Goal: Task Accomplishment & Management: Manage account settings

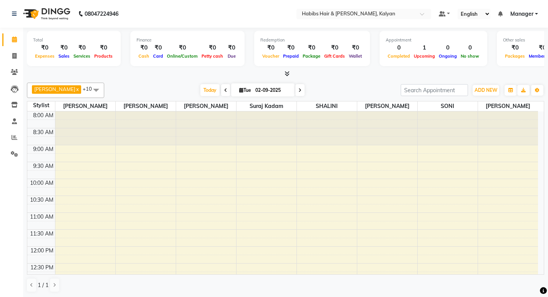
click at [342, 65] on div "Redemption ₹0 Voucher ₹0 Prepaid ₹0 Package ₹0 Gift Cards ₹0 Wallet" at bounding box center [312, 48] width 116 height 35
click at [344, 84] on div "[PERSON_NAME] x [PERSON_NAME] x [PERSON_NAME] x [PERSON_NAME] x [PERSON_NAME] x…" at bounding box center [285, 90] width 517 height 15
click at [15, 59] on span at bounding box center [14, 56] width 13 height 9
select select "8185"
select select "service"
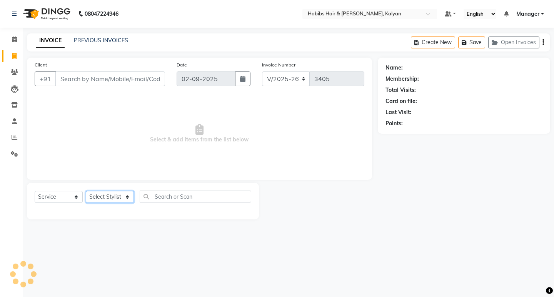
click at [113, 198] on select "Select Stylist [PERSON_NAME] Manager [PERSON_NAME] zipre Priyanka Sagar [PERSON…" at bounding box center [110, 197] width 48 height 12
select select "89441"
click at [86, 191] on select "Select Stylist [PERSON_NAME] Manager [PERSON_NAME] zipre Priyanka Sagar [PERSON…" at bounding box center [110, 197] width 48 height 12
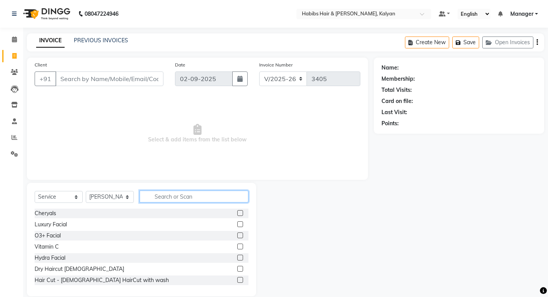
click at [177, 192] on input "text" at bounding box center [194, 197] width 109 height 12
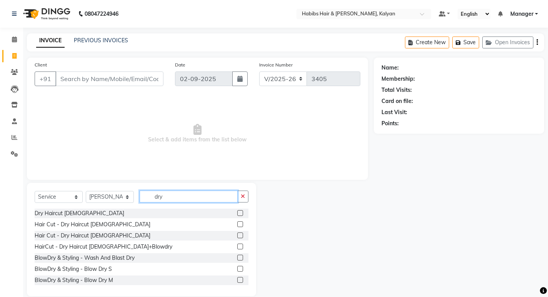
type input "dry"
click at [237, 211] on label at bounding box center [240, 213] width 6 height 6
click at [237, 211] on input "checkbox" at bounding box center [239, 213] width 5 height 5
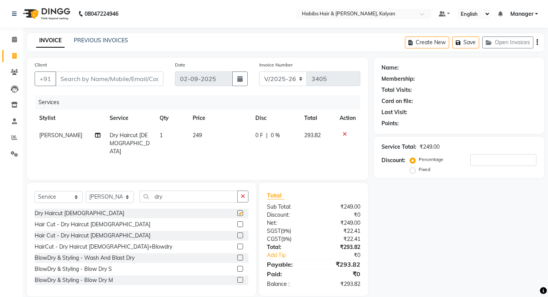
checkbox input "false"
click at [538, 42] on icon "button" at bounding box center [538, 42] width 2 height 0
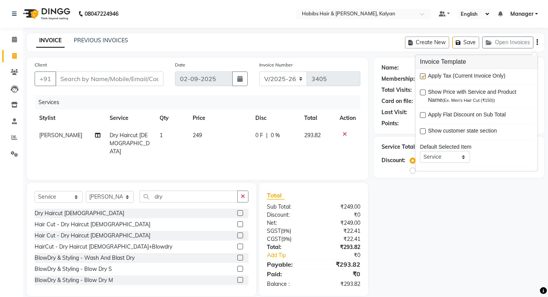
click at [421, 75] on label at bounding box center [423, 76] width 6 height 6
click at [421, 75] on input "checkbox" at bounding box center [422, 76] width 5 height 5
checkbox input "false"
click at [120, 64] on div "Client +91" at bounding box center [99, 77] width 140 height 32
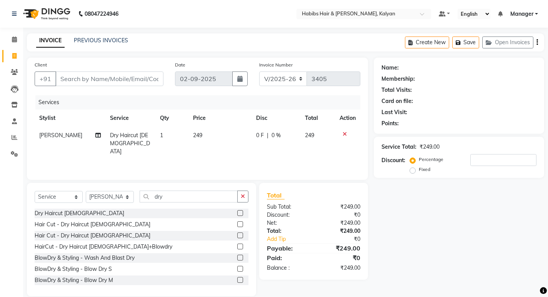
click at [122, 70] on div "Client +91" at bounding box center [99, 77] width 140 height 32
click at [126, 77] on input "Client" at bounding box center [109, 79] width 108 height 15
type input "9"
type input "0"
type input "9819672891"
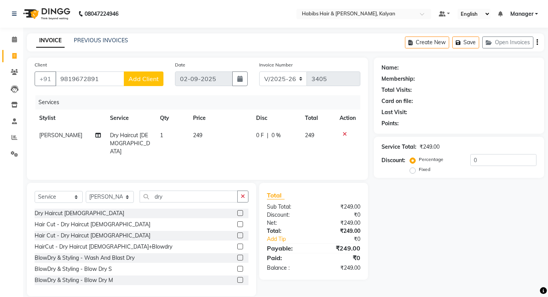
click at [137, 79] on span "Add Client" at bounding box center [143, 79] width 30 height 8
select select "22"
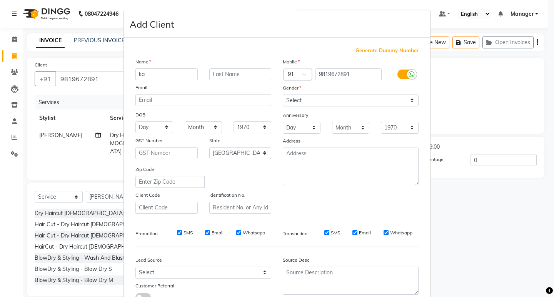
type input "k"
type input "[PERSON_NAME]"
click at [381, 104] on select "Select [DEMOGRAPHIC_DATA] [DEMOGRAPHIC_DATA] Other Prefer Not To Say" at bounding box center [351, 101] width 136 height 12
select select "[DEMOGRAPHIC_DATA]"
click at [283, 95] on select "Select [DEMOGRAPHIC_DATA] [DEMOGRAPHIC_DATA] Other Prefer Not To Say" at bounding box center [351, 101] width 136 height 12
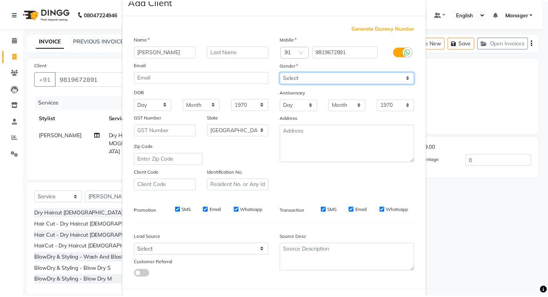
scroll to position [58, 0]
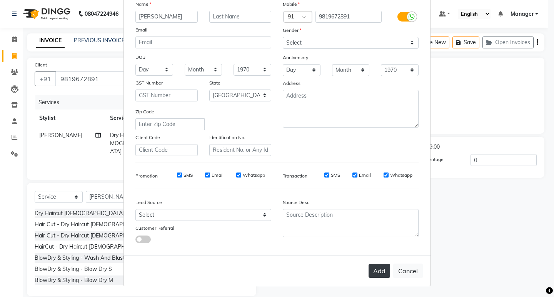
click at [369, 269] on button "Add" at bounding box center [380, 271] width 22 height 14
type input "98******91"
select select
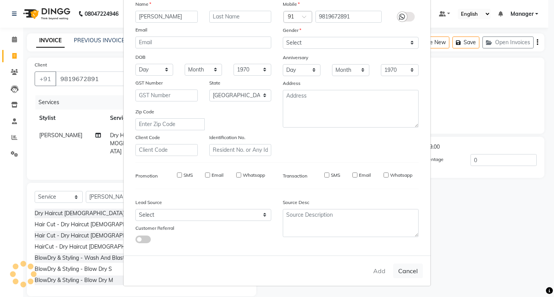
select select "null"
select select
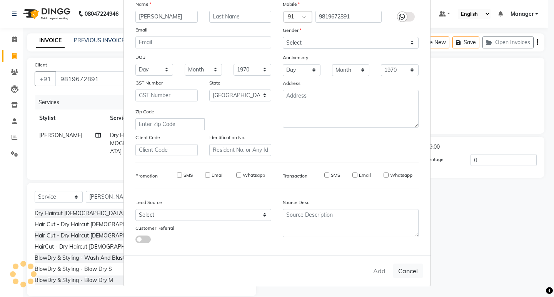
checkbox input "false"
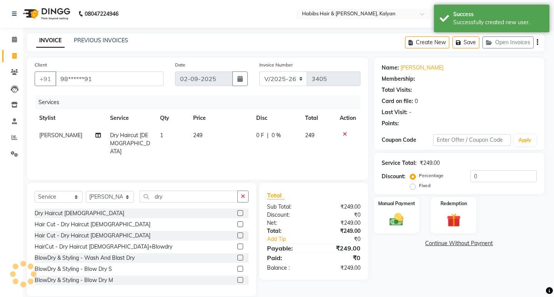
select select "1: Object"
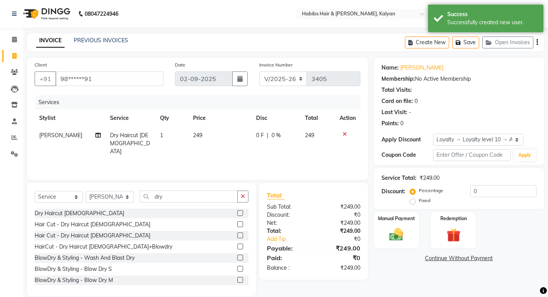
click at [224, 136] on td "249" at bounding box center [220, 143] width 63 height 33
select select "89441"
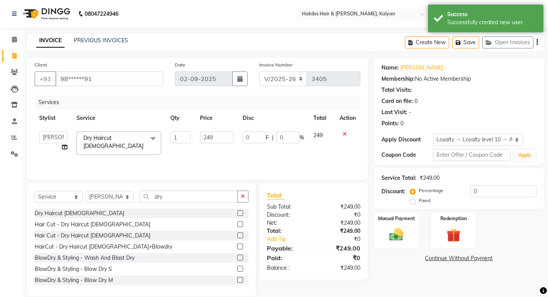
click at [224, 136] on input "249" at bounding box center [216, 138] width 33 height 12
type input "250"
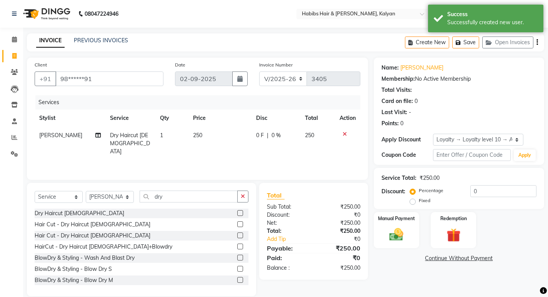
click at [222, 153] on div "Services Stylist Service Qty Price Disc Total Action [PERSON_NAME] Dry Haircut …" at bounding box center [198, 133] width 326 height 77
click at [400, 222] on label "Manual Payment" at bounding box center [396, 218] width 38 height 7
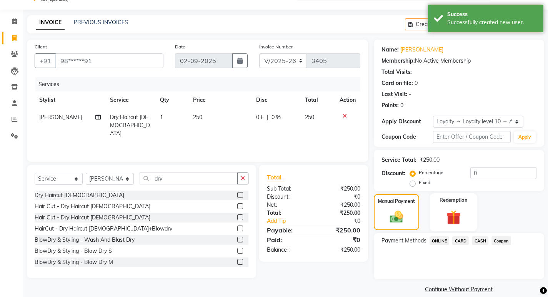
scroll to position [28, 0]
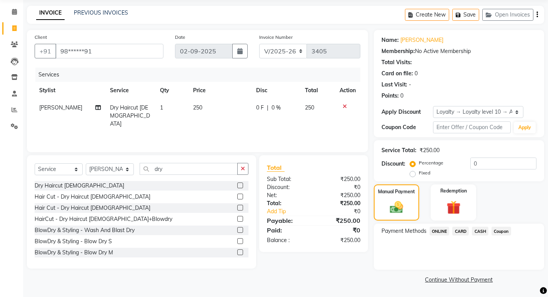
click at [439, 234] on span "ONLINE" at bounding box center [440, 231] width 20 height 9
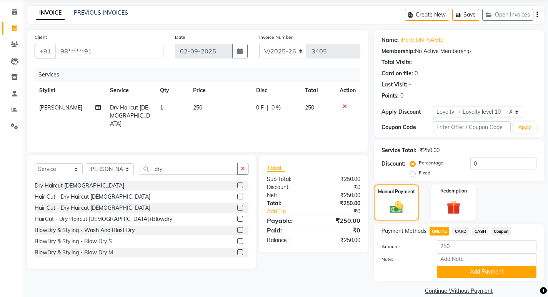
click at [459, 230] on span "CARD" at bounding box center [460, 231] width 17 height 9
click at [482, 230] on span "CASH" at bounding box center [480, 231] width 17 height 9
click at [492, 272] on button "Add Payment" at bounding box center [487, 272] width 100 height 12
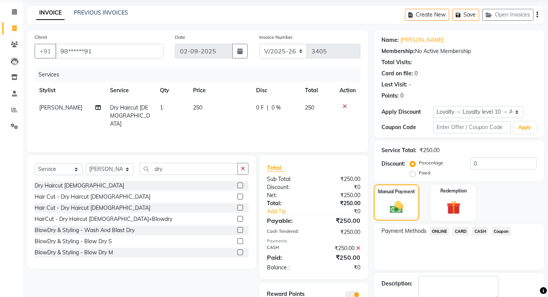
scroll to position [71, 0]
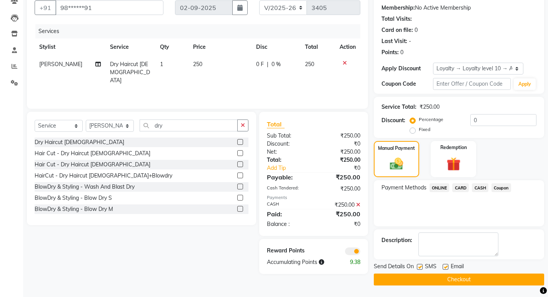
click at [486, 287] on main "INVOICE PREVIOUS INVOICES Create New Save Open Invoices Client +91 98******91 D…" at bounding box center [285, 129] width 525 height 335
click at [485, 278] on button "Checkout" at bounding box center [459, 280] width 170 height 12
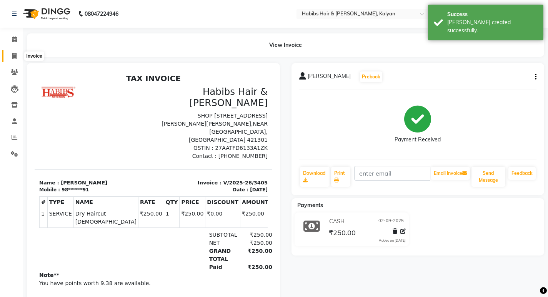
click at [13, 55] on icon at bounding box center [14, 56] width 4 height 6
select select "8185"
select select "service"
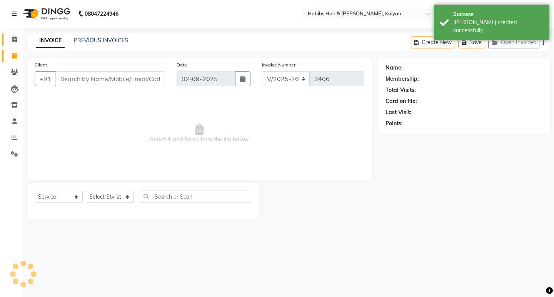
click at [13, 44] on link "Calendar" at bounding box center [11, 39] width 18 height 13
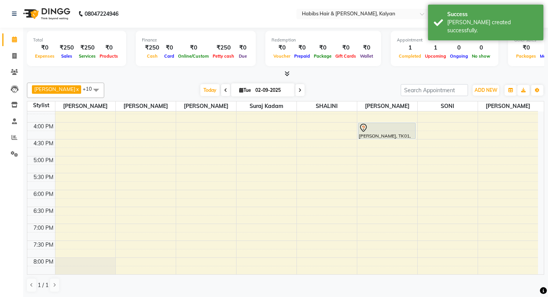
scroll to position [154, 0]
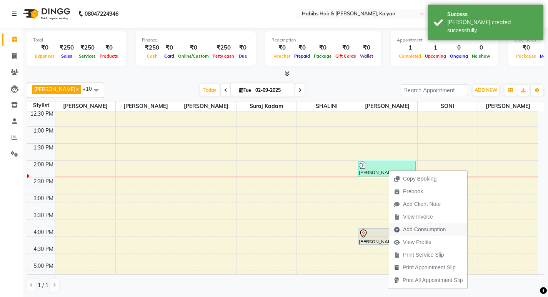
click at [429, 229] on span "Add Consumption" at bounding box center [424, 230] width 43 height 8
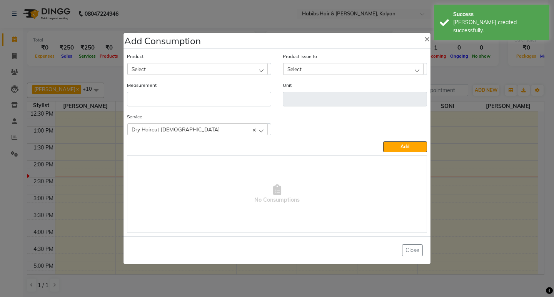
click at [208, 67] on div "Select" at bounding box center [197, 69] width 140 height 12
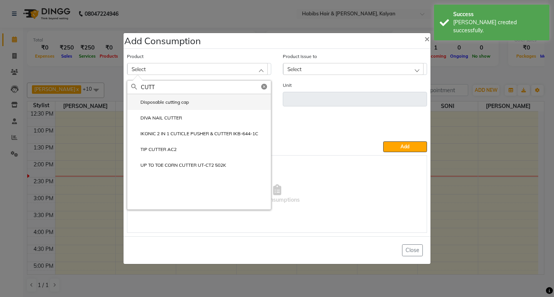
type input "CUTT"
click at [190, 103] on li "Disposable cutting cap" at bounding box center [199, 102] width 144 height 16
type input "pc"
click at [190, 103] on input "number" at bounding box center [199, 99] width 144 height 15
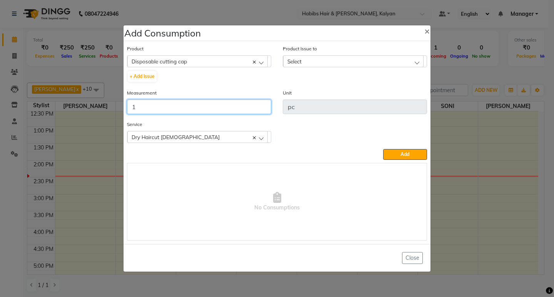
type input "1"
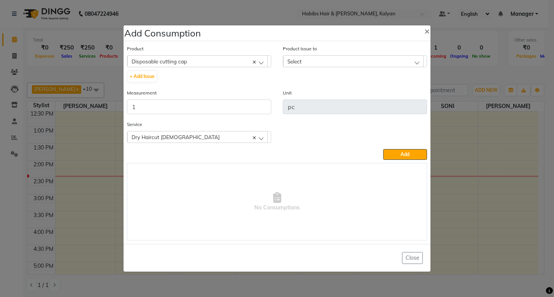
click at [387, 64] on div "Select" at bounding box center [353, 61] width 140 height 12
click at [391, 93] on label "[DATE], Issued to: [PERSON_NAME], Balance: 5" at bounding box center [342, 94] width 110 height 7
click at [392, 155] on button "Add" at bounding box center [405, 154] width 44 height 11
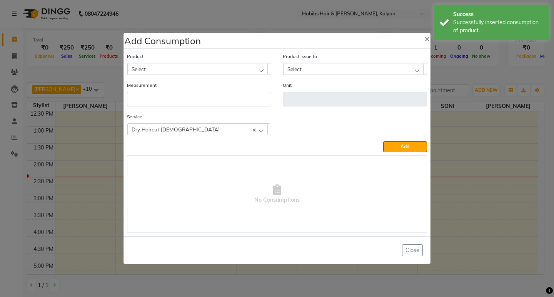
click at [486, 60] on ngb-modal-window "Add Consumption × Product Select 001 BANANA POWDER 10GM Product Issue to Select…" at bounding box center [277, 148] width 554 height 297
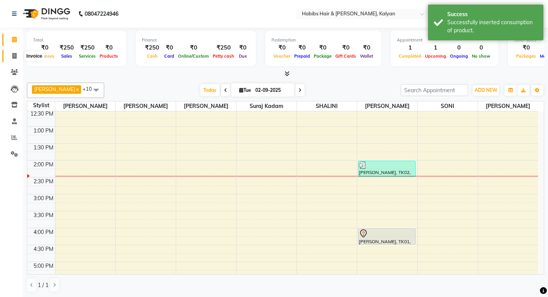
click at [14, 53] on icon at bounding box center [14, 56] width 4 height 6
select select "8185"
select select "service"
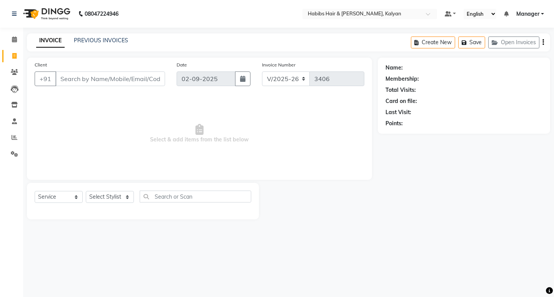
click at [350, 120] on span "Select & add items from the list below" at bounding box center [200, 133] width 330 height 77
drag, startPoint x: 110, startPoint y: 199, endPoint x: 110, endPoint y: 208, distance: 9.6
click at [110, 199] on select "Select Stylist [PERSON_NAME] Manager [PERSON_NAME] zipre Priyanka Sagar [PERSON…" at bounding box center [110, 197] width 48 height 12
select select "77419"
click at [86, 191] on select "Select Stylist [PERSON_NAME] Manager [PERSON_NAME] zipre Priyanka Sagar [PERSON…" at bounding box center [110, 197] width 48 height 12
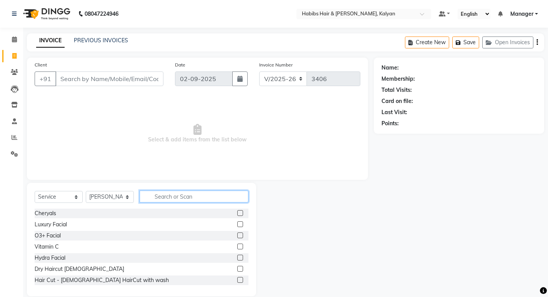
click at [167, 197] on input "text" at bounding box center [194, 197] width 109 height 12
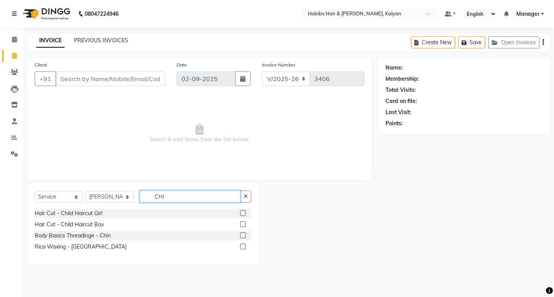
type input "CHI"
click at [243, 225] on label at bounding box center [243, 225] width 6 height 6
click at [243, 225] on input "checkbox" at bounding box center [242, 224] width 5 height 5
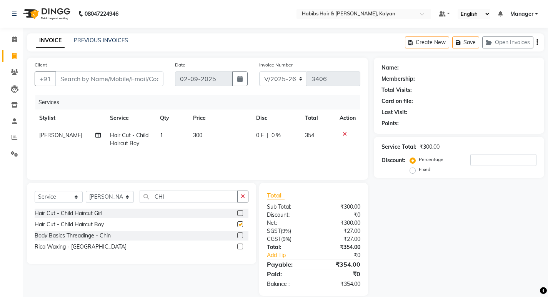
checkbox input "false"
click at [127, 75] on input "Client" at bounding box center [109, 79] width 108 height 15
type input "9"
type input "0"
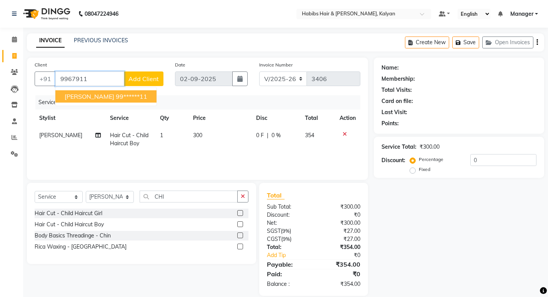
click at [102, 97] on span "[PERSON_NAME]" at bounding box center [90, 97] width 50 height 8
type input "99******11"
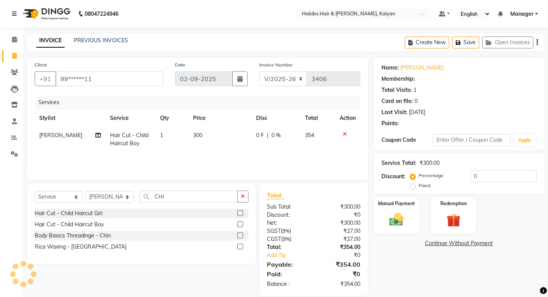
select select "1: Object"
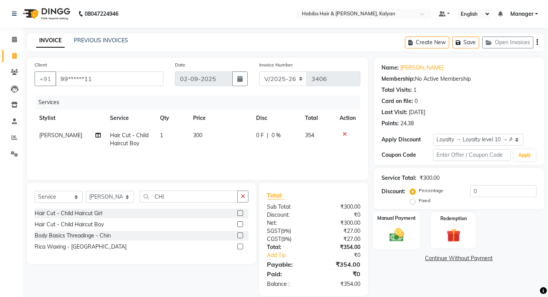
click at [411, 226] on div "Manual Payment" at bounding box center [396, 231] width 47 height 38
click at [481, 260] on span "CASH" at bounding box center [480, 259] width 17 height 9
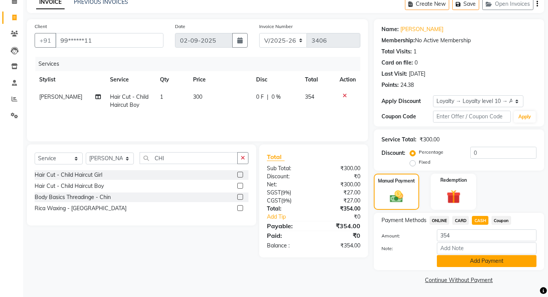
click at [482, 260] on button "Add Payment" at bounding box center [487, 261] width 100 height 12
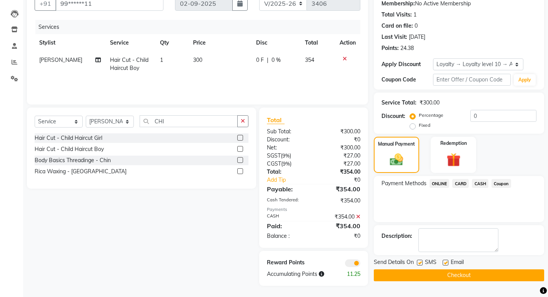
scroll to position [76, 0]
click at [479, 276] on button "Checkout" at bounding box center [459, 275] width 170 height 12
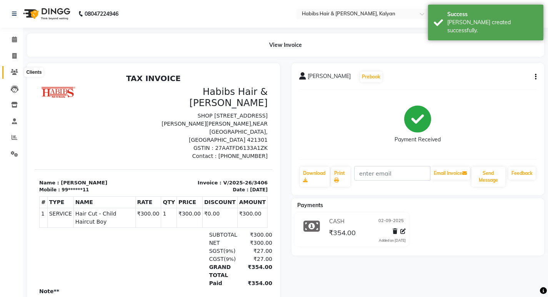
click at [8, 73] on span at bounding box center [14, 72] width 13 height 9
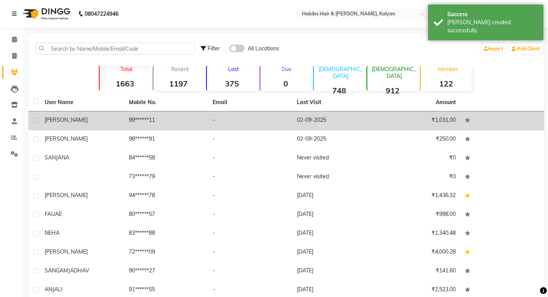
drag, startPoint x: 193, startPoint y: 125, endPoint x: 182, endPoint y: 117, distance: 14.2
click at [193, 125] on td "99******11" at bounding box center [166, 121] width 84 height 19
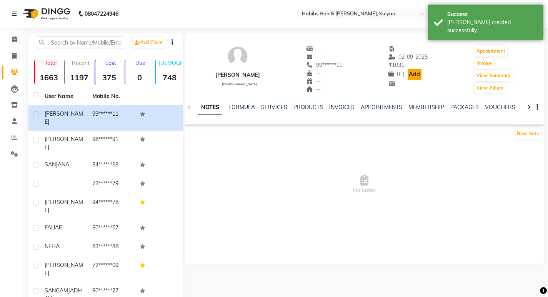
click at [411, 71] on link "Add" at bounding box center [414, 74] width 13 height 11
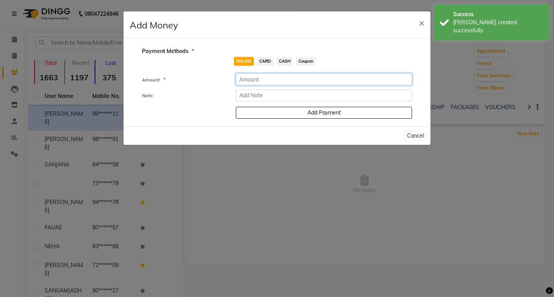
click at [291, 75] on input "number" at bounding box center [324, 79] width 176 height 12
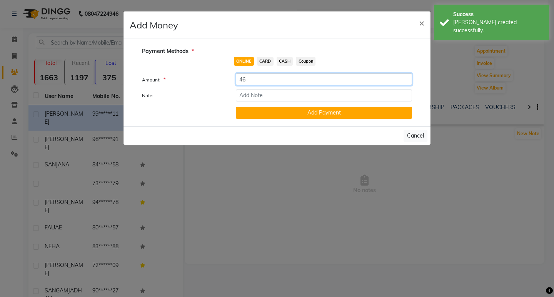
type input "46"
click at [289, 57] on div "ONLINE CARD CASH Coupon" at bounding box center [312, 58] width 211 height 20
click at [287, 63] on span "CASH" at bounding box center [285, 61] width 17 height 9
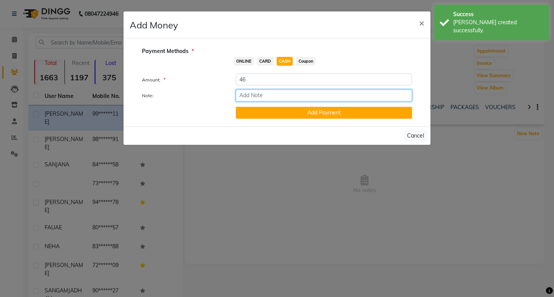
click at [284, 98] on input "Note:" at bounding box center [324, 96] width 176 height 12
type input "extra payment"
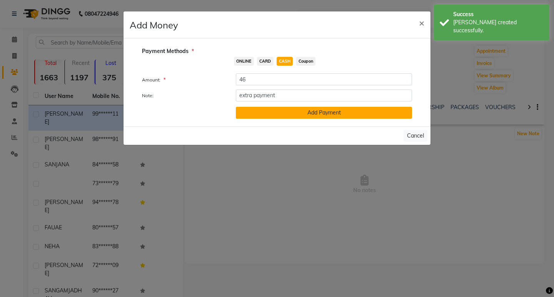
click at [285, 111] on button "Add Payment" at bounding box center [324, 113] width 176 height 12
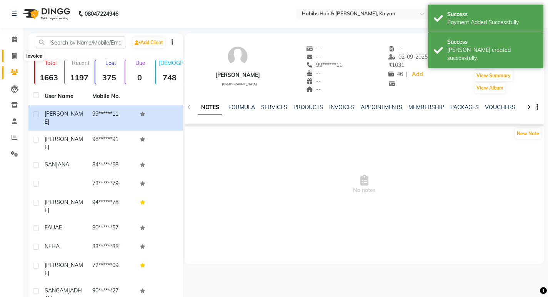
click at [15, 52] on span at bounding box center [14, 56] width 13 height 9
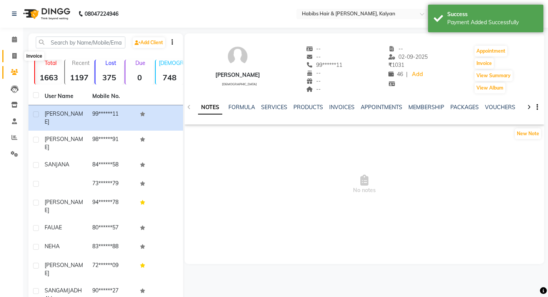
select select "8185"
select select "service"
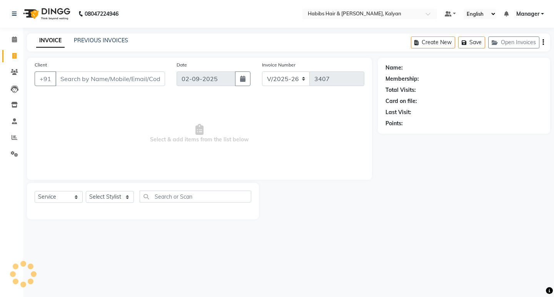
click at [548, 278] on div "08047224946 Select Location × Habibs Hair & [PERSON_NAME], [PERSON_NAME] Defaul…" at bounding box center [277, 148] width 554 height 297
click at [107, 40] on link "PREVIOUS INVOICES" at bounding box center [101, 40] width 54 height 7
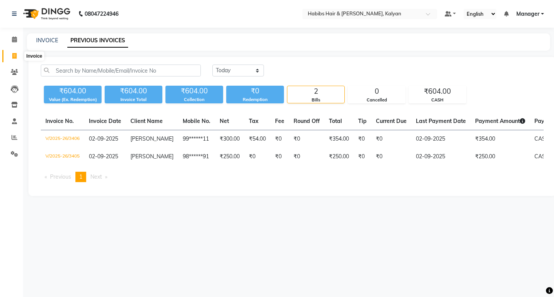
click at [11, 53] on span at bounding box center [14, 56] width 13 height 9
select select "8185"
select select "service"
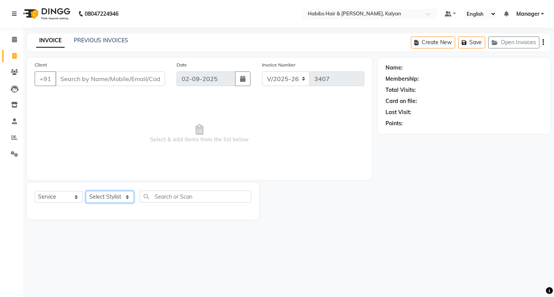
click at [114, 199] on select "Select Stylist [PERSON_NAME] Manager [PERSON_NAME] zipre Priyanka Sagar [PERSON…" at bounding box center [110, 197] width 48 height 12
select select "77419"
click at [86, 191] on select "Select Stylist [PERSON_NAME] Manager [PERSON_NAME] zipre Priyanka Sagar [PERSON…" at bounding box center [110, 197] width 48 height 12
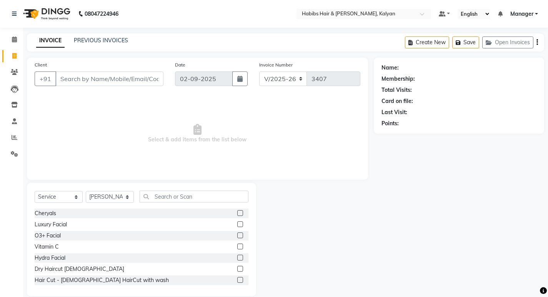
drag, startPoint x: 174, startPoint y: 187, endPoint x: 173, endPoint y: 199, distance: 12.3
click at [174, 190] on div "Select Service Product Membership Package Voucher Prepaid Gift Card Select Styl…" at bounding box center [141, 239] width 229 height 113
click at [171, 207] on div "Select Service Product Membership Package Voucher Prepaid Gift Card Select Styl…" at bounding box center [142, 200] width 214 height 18
click at [174, 195] on input "text" at bounding box center [194, 197] width 109 height 12
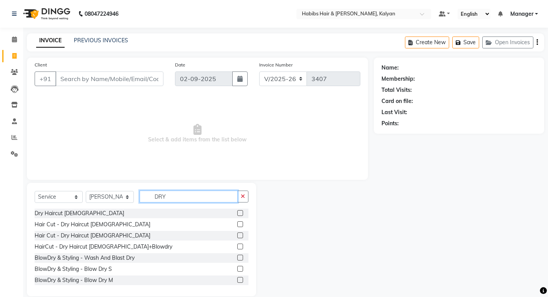
type input "DRY"
drag, startPoint x: 235, startPoint y: 213, endPoint x: 232, endPoint y: 212, distance: 4.1
click at [237, 212] on label at bounding box center [240, 213] width 6 height 6
click at [237, 212] on input "checkbox" at bounding box center [239, 213] width 5 height 5
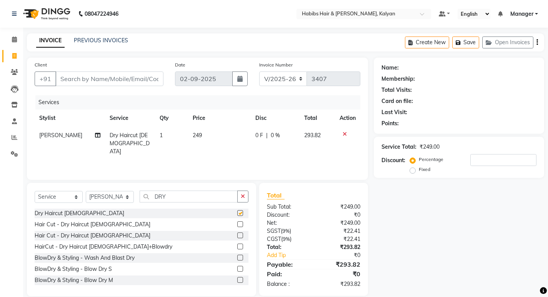
checkbox input "false"
click at [537, 43] on icon "button" at bounding box center [538, 42] width 2 height 0
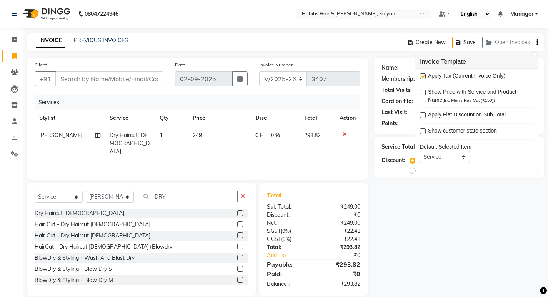
click at [424, 78] on label at bounding box center [423, 76] width 6 height 6
click at [424, 78] on input "checkbox" at bounding box center [422, 76] width 5 height 5
checkbox input "false"
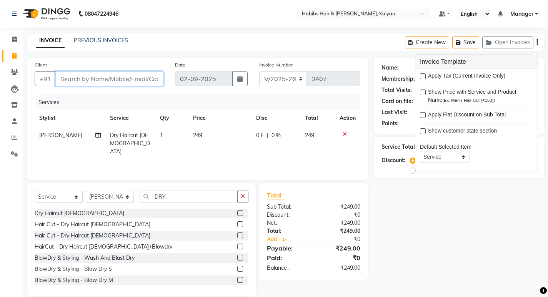
click at [95, 76] on input "Client" at bounding box center [109, 79] width 108 height 15
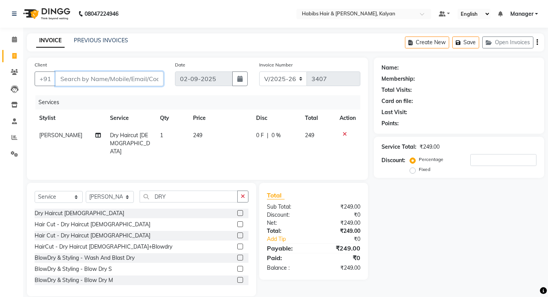
type input "9"
type input "0"
type input "9867838536"
click at [144, 73] on button "Add Client" at bounding box center [144, 79] width 40 height 15
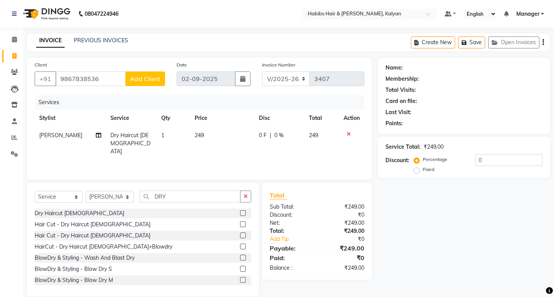
select select "22"
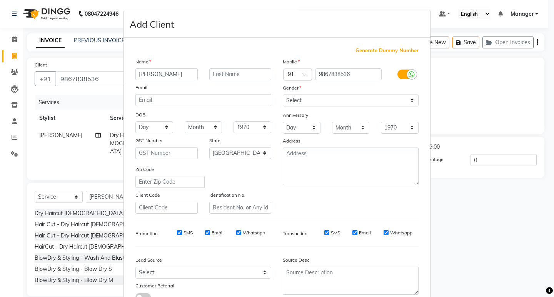
type input "[PERSON_NAME]"
click at [348, 103] on select "Select [DEMOGRAPHIC_DATA] [DEMOGRAPHIC_DATA] Other Prefer Not To Say" at bounding box center [351, 101] width 136 height 12
select select "[DEMOGRAPHIC_DATA]"
click at [283, 95] on select "Select [DEMOGRAPHIC_DATA] [DEMOGRAPHIC_DATA] Other Prefer Not To Say" at bounding box center [351, 101] width 136 height 12
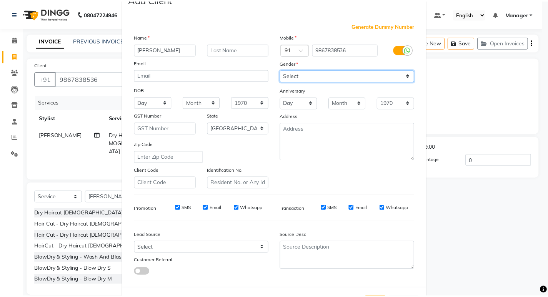
scroll to position [58, 0]
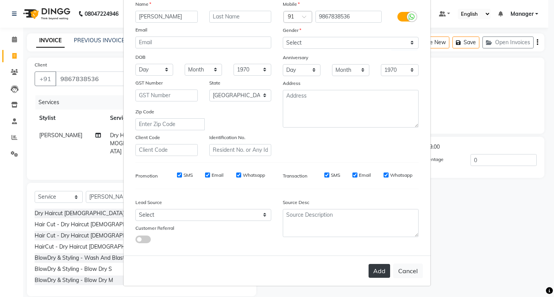
click at [374, 267] on button "Add" at bounding box center [380, 271] width 22 height 14
type input "98******36"
select select
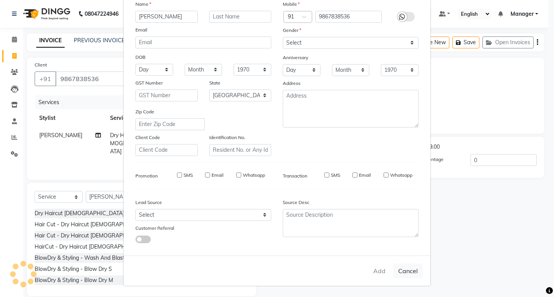
select select "null"
select select
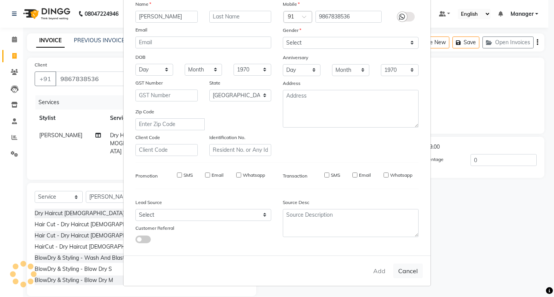
checkbox input "false"
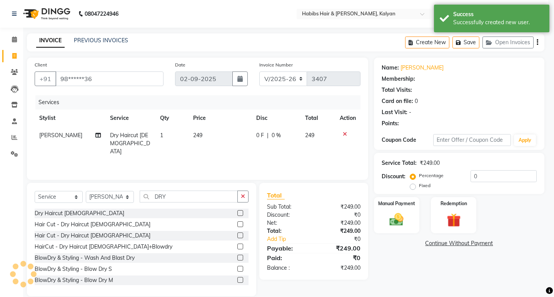
select select "1: Object"
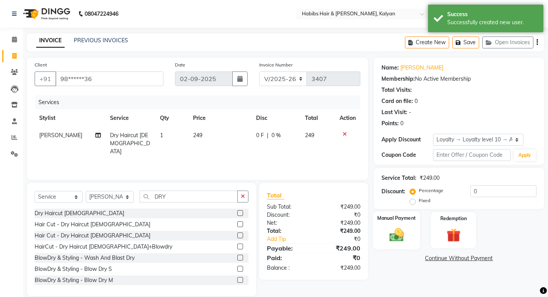
click at [412, 225] on div "Manual Payment" at bounding box center [396, 231] width 47 height 38
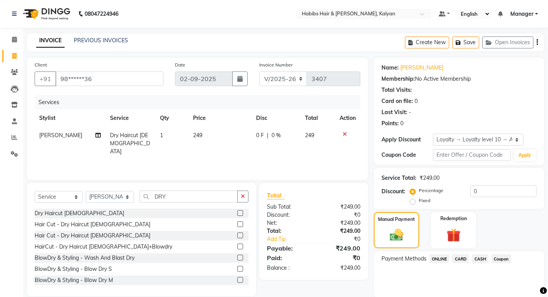
click at [441, 256] on span "ONLINE" at bounding box center [440, 259] width 20 height 9
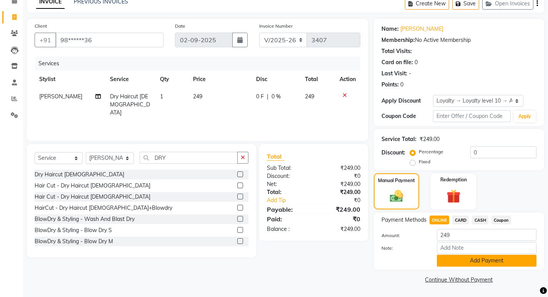
click at [449, 258] on button "Add Payment" at bounding box center [487, 261] width 100 height 12
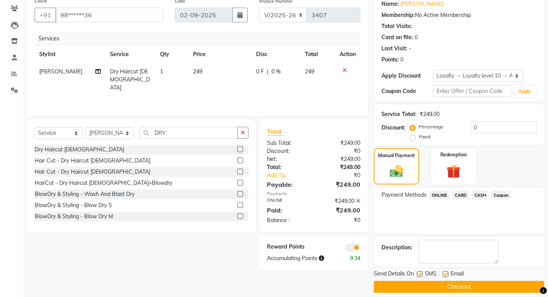
scroll to position [71, 0]
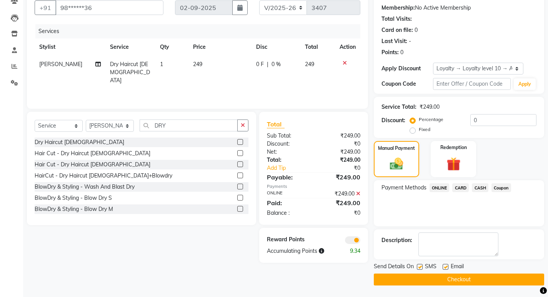
click at [460, 280] on button "Checkout" at bounding box center [459, 280] width 170 height 12
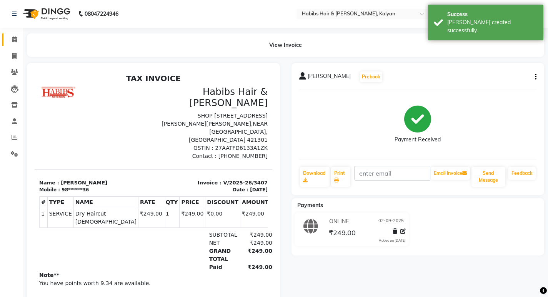
click at [13, 45] on link "Calendar" at bounding box center [11, 39] width 18 height 13
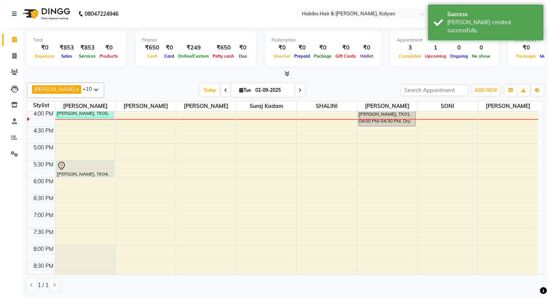
scroll to position [190, 0]
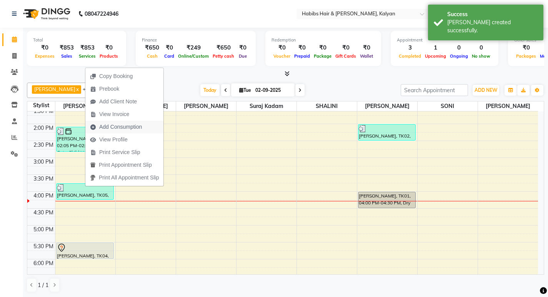
click at [129, 124] on span "Add Consumption" at bounding box center [120, 127] width 43 height 8
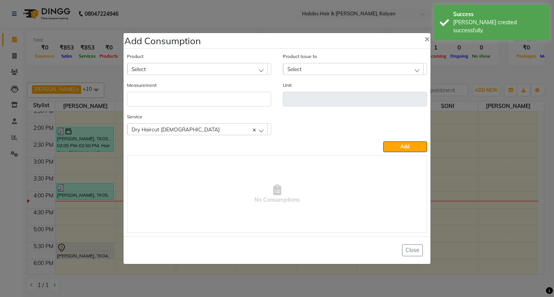
click at [168, 69] on div "Select" at bounding box center [197, 69] width 140 height 12
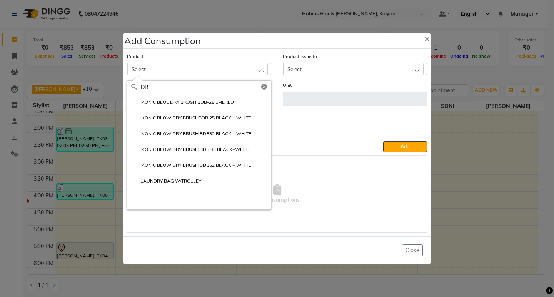
type input "D"
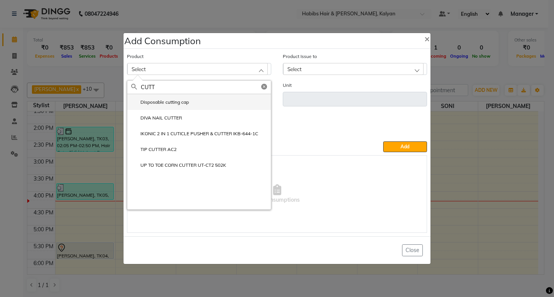
type input "CUTT"
click at [174, 110] on li "Disposable cutting cap" at bounding box center [199, 102] width 144 height 16
type input "pc"
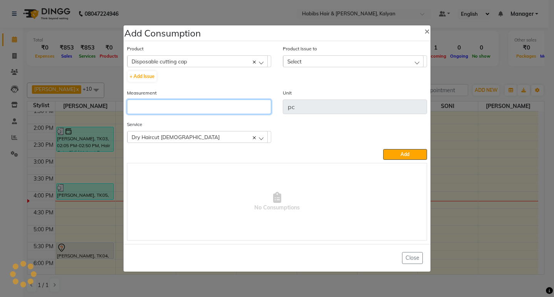
click at [174, 110] on input "number" at bounding box center [199, 107] width 144 height 15
type input "1"
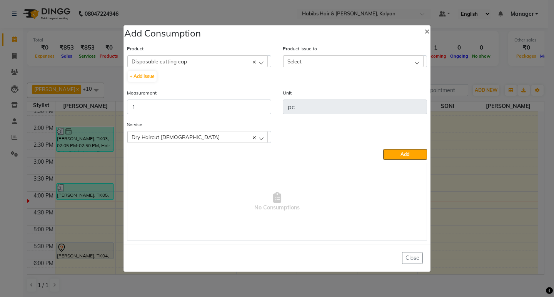
click at [367, 56] on div "Select" at bounding box center [353, 61] width 140 height 12
click at [373, 93] on label "[DATE], Issued to: [PERSON_NAME], Balance: 4" at bounding box center [342, 94] width 110 height 7
click at [401, 153] on span "Add" at bounding box center [405, 155] width 9 height 6
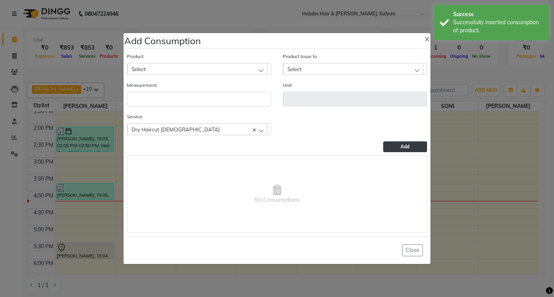
click at [463, 73] on ngb-modal-window "Add Consumption × Product Select 001 BANANA POWDER 10GM Product Issue to Select…" at bounding box center [277, 148] width 554 height 297
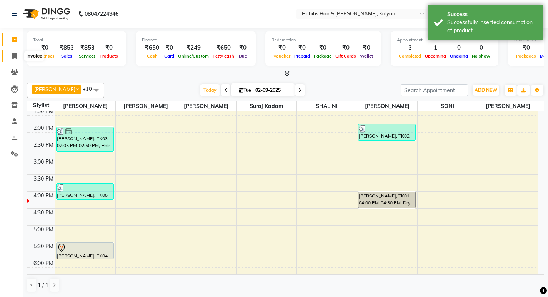
click at [15, 52] on span at bounding box center [14, 56] width 13 height 9
select select "8185"
select select "service"
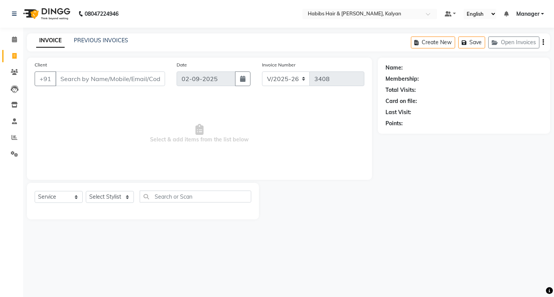
click at [110, 204] on div "Select Service Product Membership Package Voucher Prepaid Gift Card Select Styl…" at bounding box center [143, 200] width 217 height 18
click at [149, 193] on input "text" at bounding box center [196, 197] width 112 height 12
click at [114, 195] on select "Select Stylist [PERSON_NAME] Manager [PERSON_NAME] zipre Priyanka Sagar [PERSON…" at bounding box center [110, 197] width 48 height 12
select select "90440"
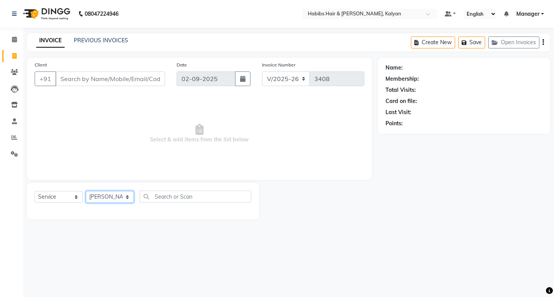
click at [86, 191] on select "Select Stylist [PERSON_NAME] Manager [PERSON_NAME] zipre Priyanka Sagar [PERSON…" at bounding box center [110, 197] width 48 height 12
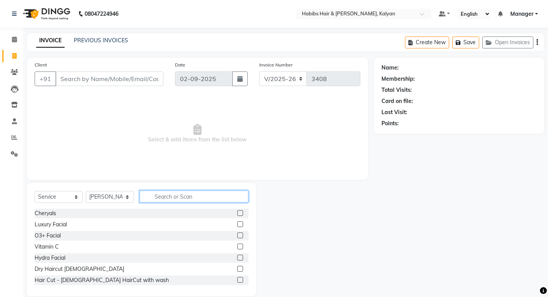
click at [158, 202] on input "text" at bounding box center [194, 197] width 109 height 12
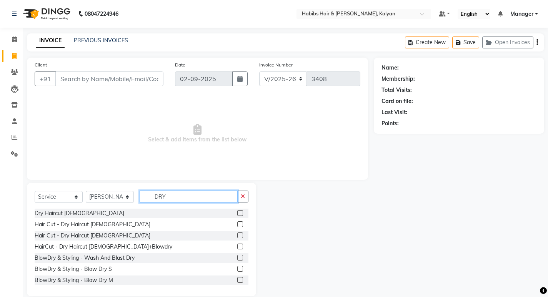
type input "DRY"
click at [237, 212] on label at bounding box center [240, 213] width 6 height 6
click at [237, 212] on input "checkbox" at bounding box center [239, 213] width 5 height 5
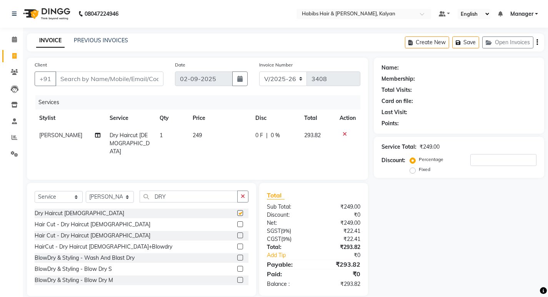
checkbox input "false"
click at [539, 40] on div "Create New Save Open Invoices" at bounding box center [474, 42] width 139 height 18
click at [537, 42] on icon "button" at bounding box center [538, 42] width 2 height 0
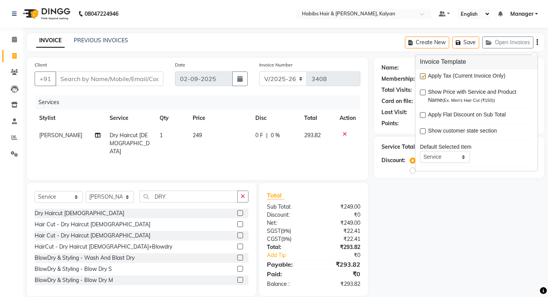
click at [422, 78] on label at bounding box center [423, 76] width 6 height 6
click at [422, 78] on input "checkbox" at bounding box center [422, 76] width 5 height 5
checkbox input "false"
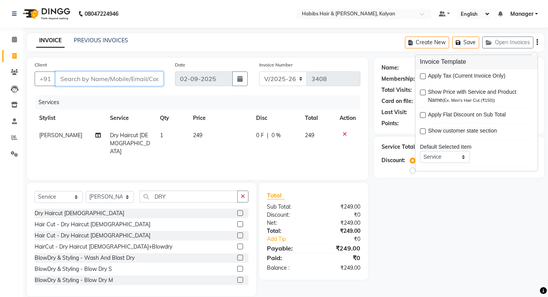
click at [122, 78] on input "Client" at bounding box center [109, 79] width 108 height 15
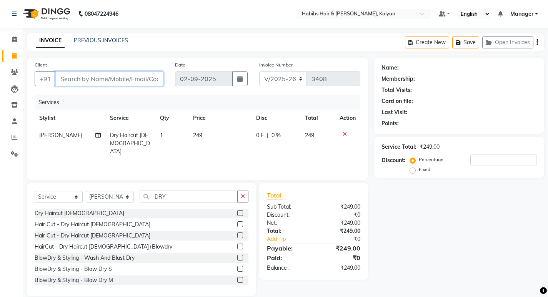
type input "9"
type input "0"
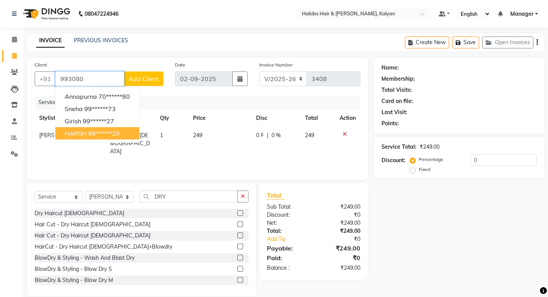
click at [111, 139] on button "HARSH 99******20" at bounding box center [97, 133] width 84 height 12
type input "99******20"
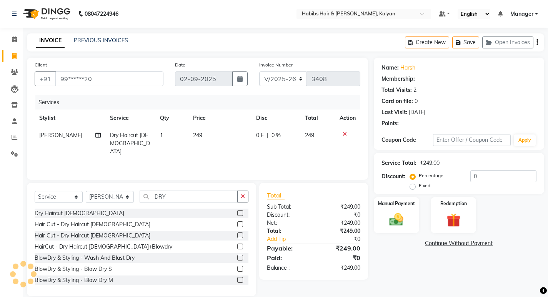
select select "1: Object"
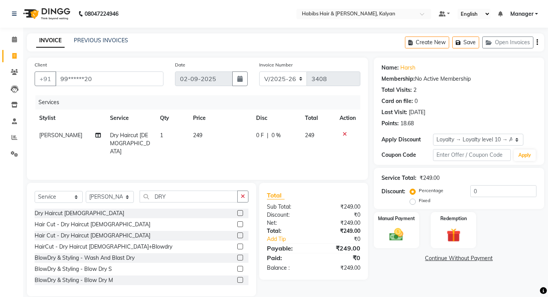
click at [419, 216] on div "Manual Payment Redemption" at bounding box center [459, 230] width 182 height 37
click at [412, 220] on label "Manual Payment" at bounding box center [396, 218] width 38 height 7
click at [213, 138] on td "249" at bounding box center [220, 143] width 63 height 33
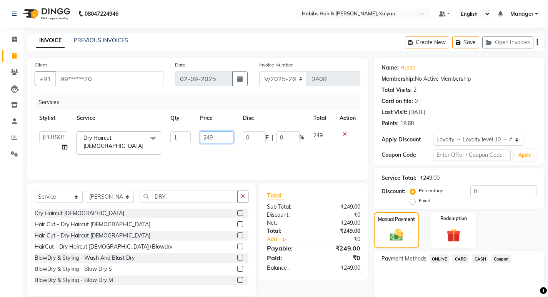
click at [213, 138] on input "249" at bounding box center [216, 138] width 33 height 12
type input "250"
drag, startPoint x: 230, startPoint y: 149, endPoint x: 252, endPoint y: 153, distance: 21.9
click at [238, 151] on td "250" at bounding box center [216, 143] width 43 height 33
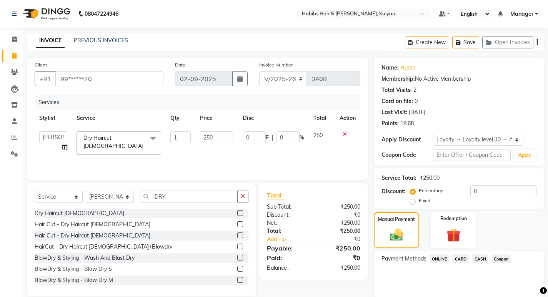
click at [486, 260] on span "CASH" at bounding box center [480, 259] width 17 height 9
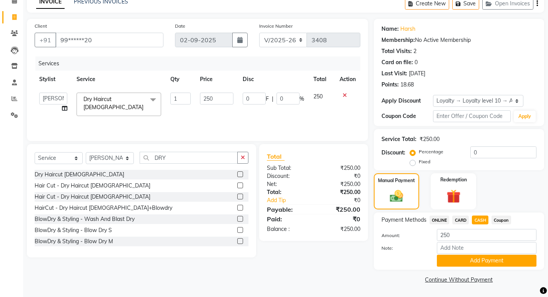
click at [486, 260] on button "Add Payment" at bounding box center [487, 261] width 100 height 12
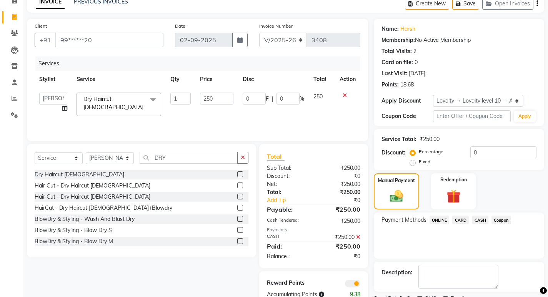
scroll to position [71, 0]
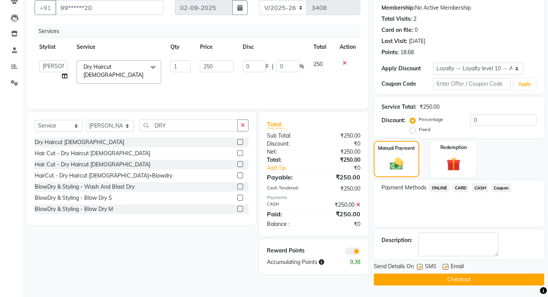
click at [489, 280] on button "Checkout" at bounding box center [459, 280] width 170 height 12
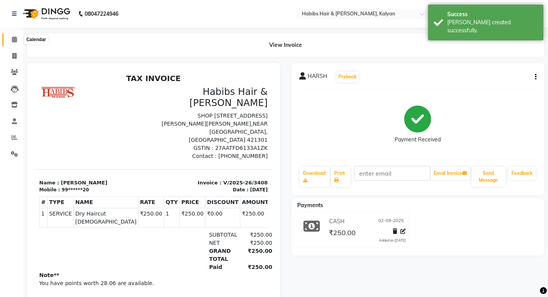
click at [10, 39] on span at bounding box center [14, 39] width 13 height 9
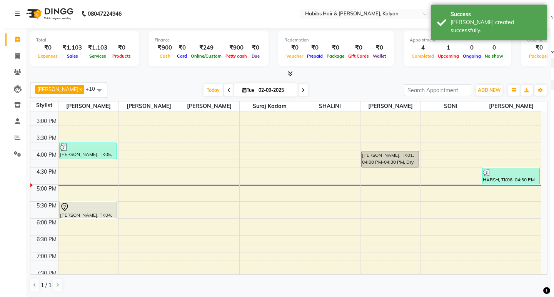
scroll to position [231, 0]
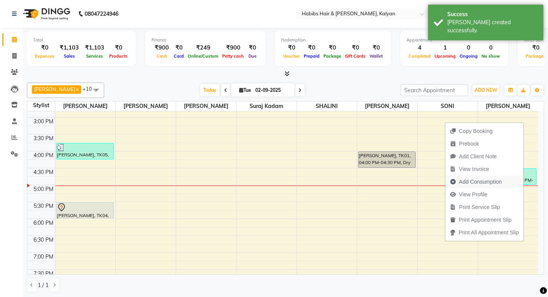
click at [489, 184] on span "Add Consumption" at bounding box center [480, 182] width 43 height 8
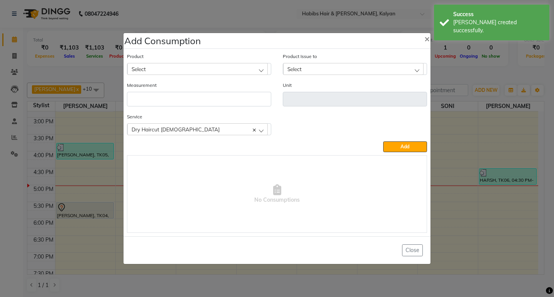
click at [198, 69] on div "Select" at bounding box center [197, 69] width 140 height 12
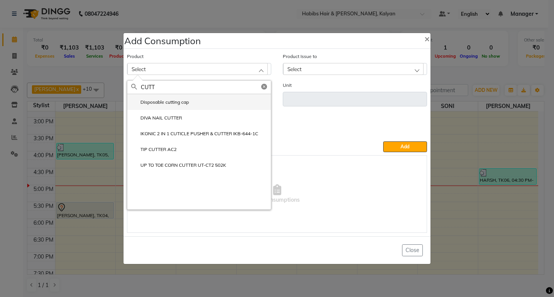
type input "CUTT"
click at [184, 100] on label "Disposable cutting cap" at bounding box center [160, 102] width 58 height 7
type input "pc"
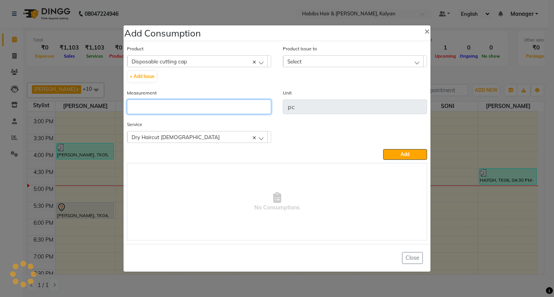
click at [184, 100] on input "number" at bounding box center [199, 107] width 144 height 15
type input "1"
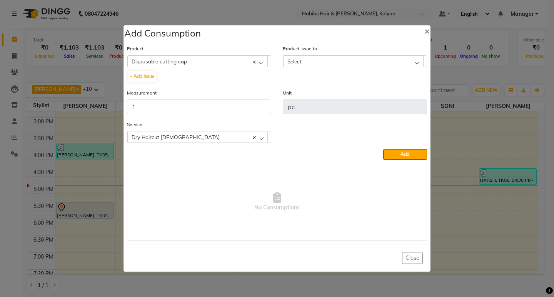
click at [392, 58] on div "Select" at bounding box center [353, 61] width 140 height 12
click at [385, 93] on label "[DATE], Issued to: [PERSON_NAME], Balance: 3" at bounding box center [342, 94] width 110 height 7
click at [398, 152] on button "Add" at bounding box center [405, 154] width 44 height 11
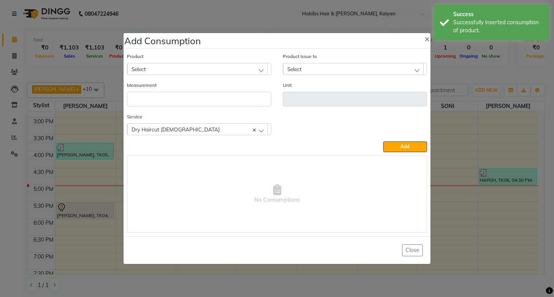
click at [453, 72] on ngb-modal-window "Add Consumption × Product Select 001 BANANA POWDER 10GM Product Issue to Select…" at bounding box center [277, 148] width 554 height 297
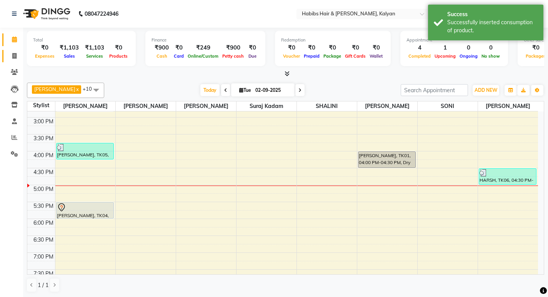
click at [12, 61] on link "Invoice" at bounding box center [11, 56] width 18 height 13
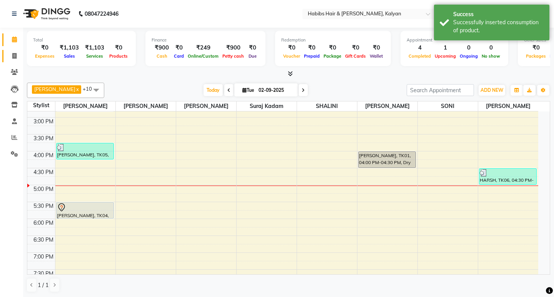
select select "service"
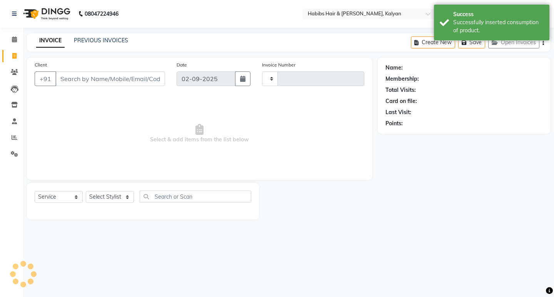
type input "3409"
select select "8185"
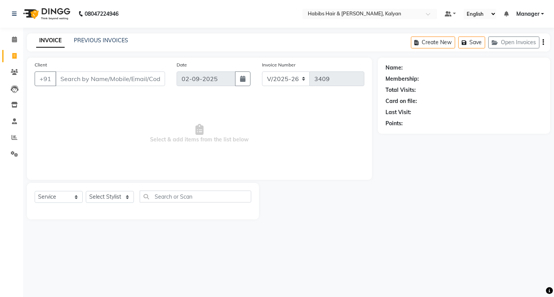
click at [199, 138] on span "Select & add items from the list below" at bounding box center [200, 133] width 330 height 77
click at [198, 142] on span "Select & add items from the list below" at bounding box center [200, 133] width 330 height 77
click at [199, 140] on span "Select & add items from the list below" at bounding box center [200, 133] width 330 height 77
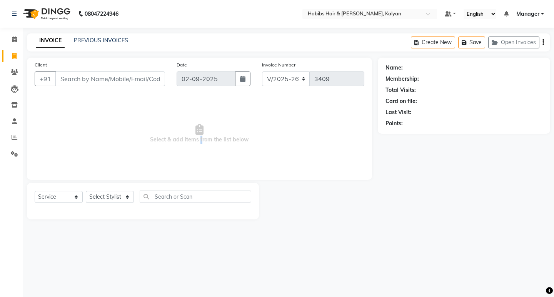
click at [199, 140] on span "Select & add items from the list below" at bounding box center [200, 133] width 330 height 77
click at [203, 150] on span "Select & add items from the list below" at bounding box center [200, 133] width 330 height 77
click at [107, 41] on link "PREVIOUS INVOICES" at bounding box center [101, 40] width 54 height 7
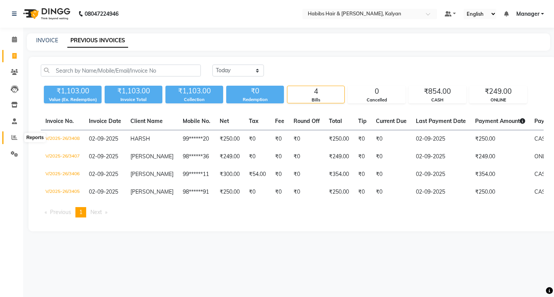
click at [16, 135] on icon at bounding box center [15, 138] width 6 height 6
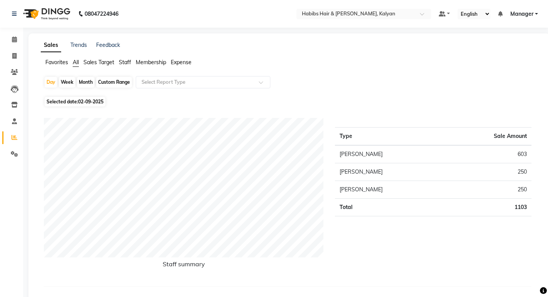
click at [189, 63] on span "Expense" at bounding box center [181, 62] width 21 height 7
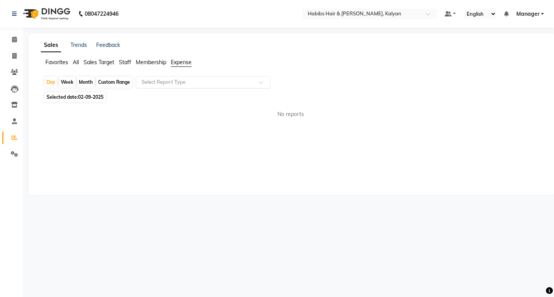
click at [200, 80] on input "text" at bounding box center [195, 82] width 111 height 8
click at [214, 120] on div "No reports" at bounding box center [291, 114] width 506 height 20
click at [16, 55] on icon at bounding box center [14, 56] width 4 height 6
select select "8185"
select select "service"
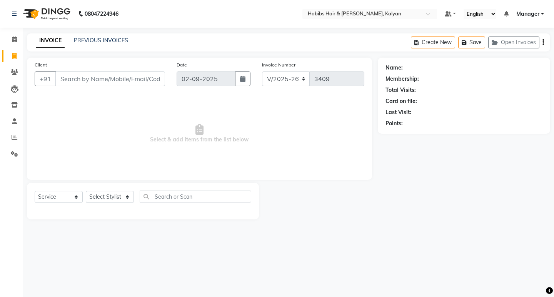
click at [320, 46] on div "INVOICE PREVIOUS INVOICES Create New Save Open Invoices" at bounding box center [288, 42] width 523 height 18
click at [96, 198] on select "Select Stylist [PERSON_NAME] Manager [PERSON_NAME] zipre Priyanka Sagar [PERSON…" at bounding box center [110, 197] width 48 height 12
select select "89442"
click at [86, 191] on select "Select Stylist [PERSON_NAME] Manager [PERSON_NAME] zipre Priyanka Sagar [PERSON…" at bounding box center [110, 197] width 48 height 12
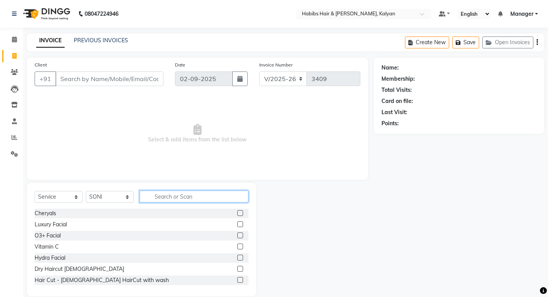
click at [177, 202] on input "text" at bounding box center [194, 197] width 109 height 12
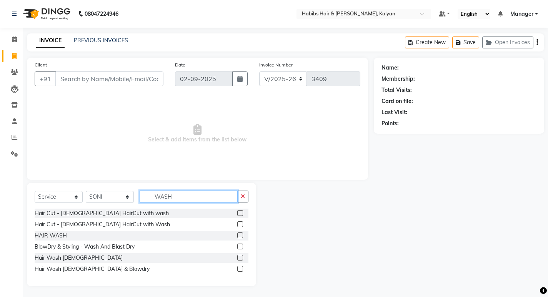
type input "WASH"
click at [240, 214] on label at bounding box center [240, 213] width 6 height 6
click at [240, 214] on input "checkbox" at bounding box center [239, 213] width 5 height 5
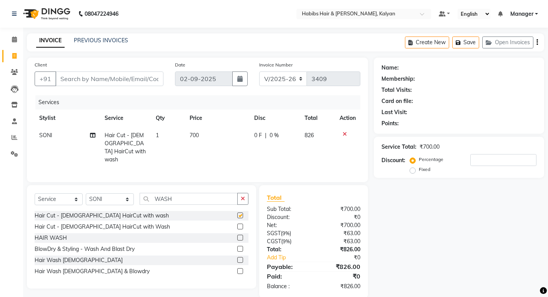
checkbox input "false"
click at [121, 77] on input "Client" at bounding box center [109, 79] width 108 height 15
type input "8"
type input "0"
type input "8999249566"
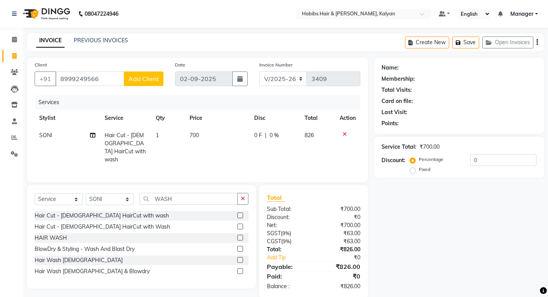
click at [139, 83] on button "Add Client" at bounding box center [144, 79] width 40 height 15
select select "22"
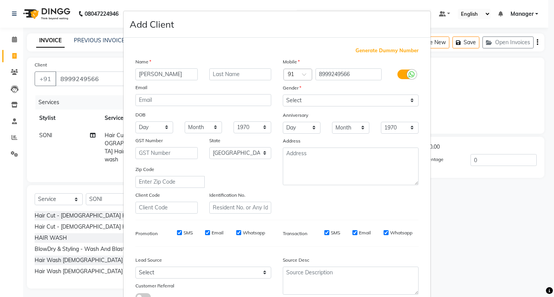
type input "[PERSON_NAME]"
click at [369, 97] on select "Select [DEMOGRAPHIC_DATA] [DEMOGRAPHIC_DATA] Other Prefer Not To Say" at bounding box center [351, 101] width 136 height 12
select select "[DEMOGRAPHIC_DATA]"
click at [283, 95] on select "Select [DEMOGRAPHIC_DATA] [DEMOGRAPHIC_DATA] Other Prefer Not To Say" at bounding box center [351, 101] width 136 height 12
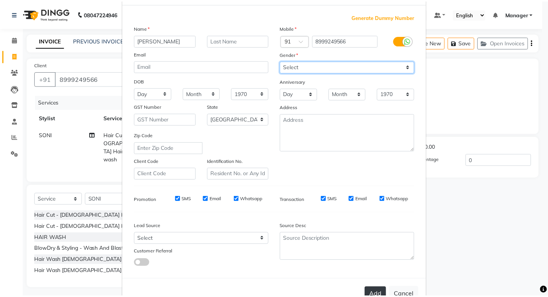
scroll to position [58, 0]
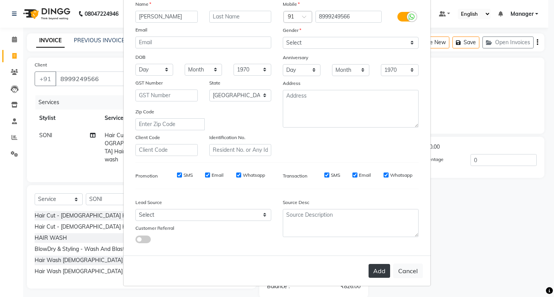
click at [385, 266] on button "Add" at bounding box center [380, 271] width 22 height 14
type input "89******66"
select select
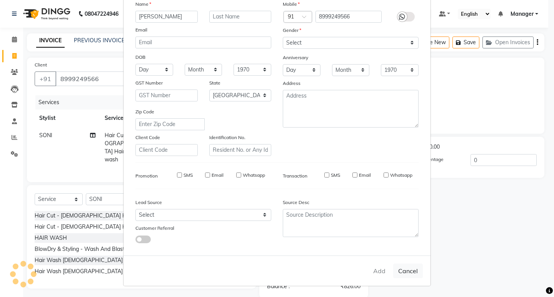
select select "null"
select select
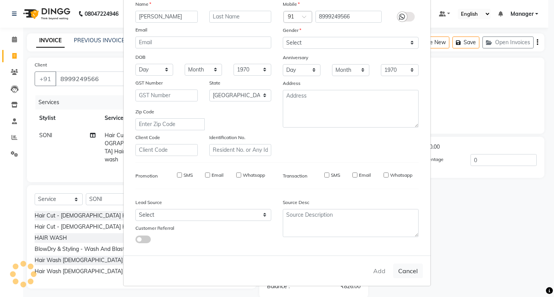
checkbox input "false"
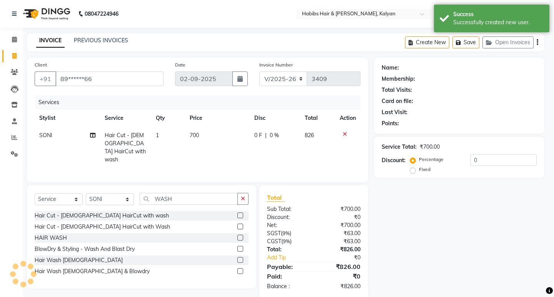
select select "1: Object"
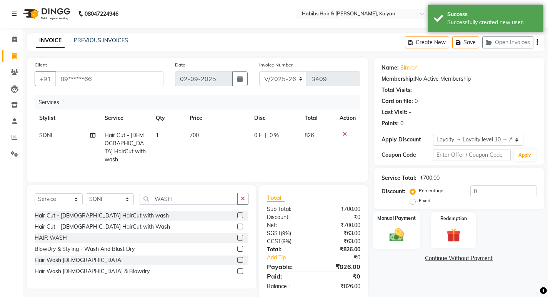
click at [402, 246] on div "Manual Payment" at bounding box center [396, 231] width 47 height 38
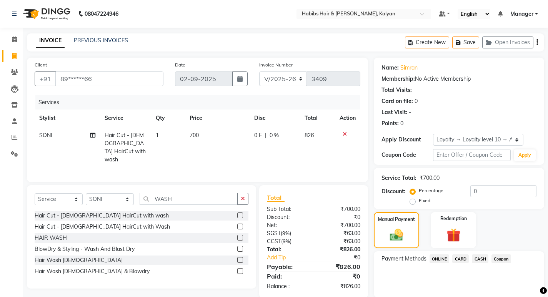
click at [480, 259] on span "CASH" at bounding box center [480, 259] width 17 height 9
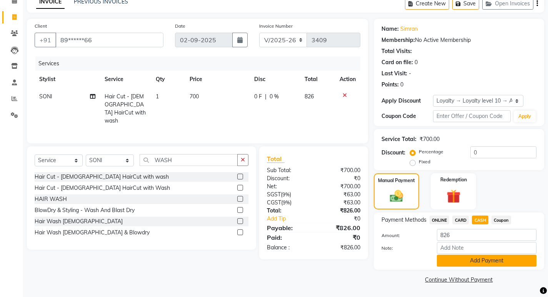
click at [480, 259] on button "Add Payment" at bounding box center [487, 261] width 100 height 12
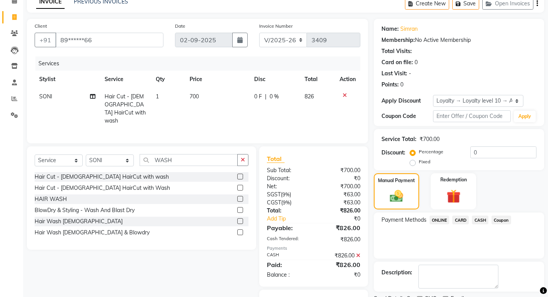
scroll to position [76, 0]
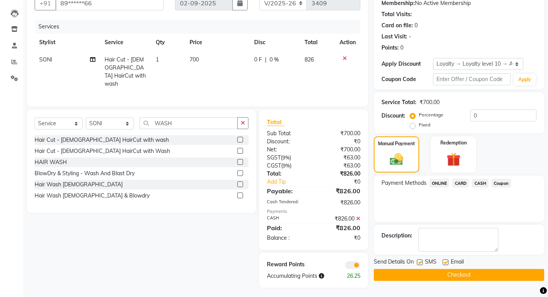
click at [469, 273] on button "Checkout" at bounding box center [459, 275] width 170 height 12
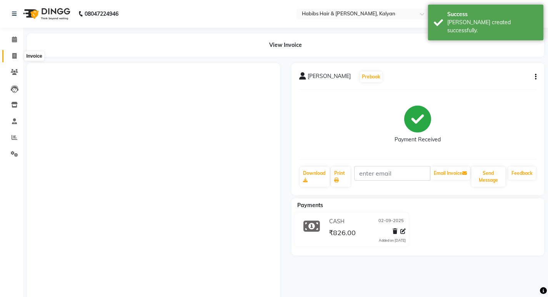
click at [18, 57] on span at bounding box center [14, 56] width 13 height 9
select select "8185"
select select "service"
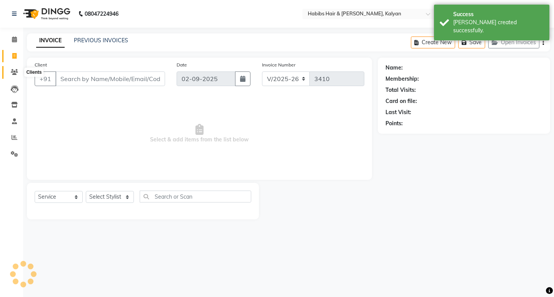
click at [15, 71] on icon at bounding box center [14, 72] width 7 height 6
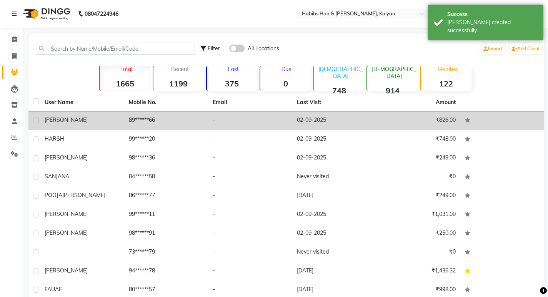
click at [220, 125] on td "-" at bounding box center [250, 121] width 84 height 19
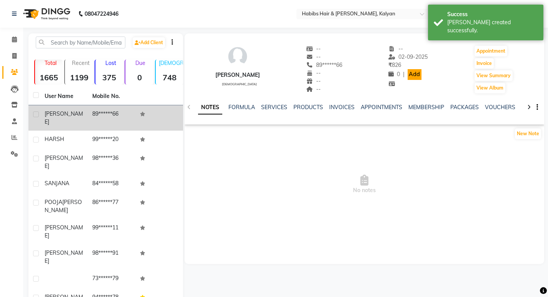
click at [408, 70] on link "Add" at bounding box center [414, 74] width 13 height 11
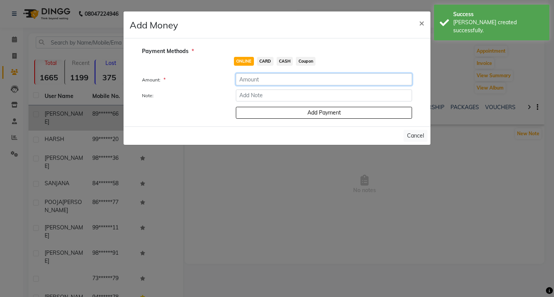
click at [271, 78] on input "number" at bounding box center [324, 79] width 176 height 12
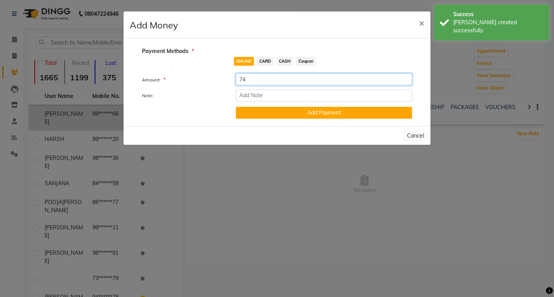
type input "74"
click at [288, 57] on span "CASH" at bounding box center [285, 61] width 17 height 9
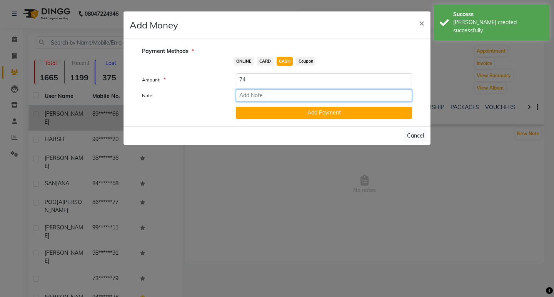
click at [284, 92] on input "Note:" at bounding box center [324, 96] width 176 height 12
type input "extra payment"
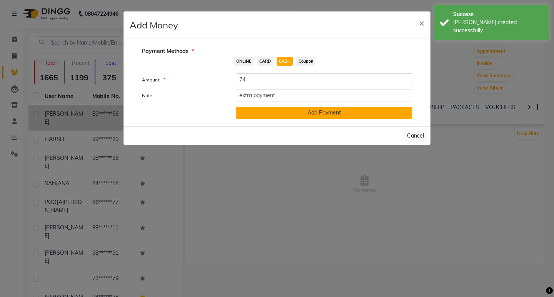
drag, startPoint x: 285, startPoint y: 100, endPoint x: 290, endPoint y: 115, distance: 16.0
click at [290, 115] on button "Add Payment" at bounding box center [324, 113] width 176 height 12
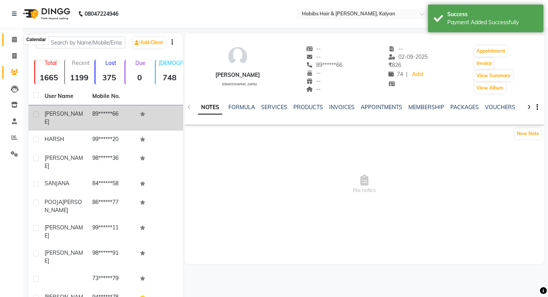
click at [11, 36] on span at bounding box center [14, 39] width 13 height 9
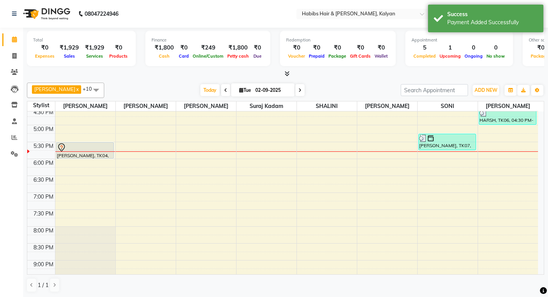
scroll to position [229, 0]
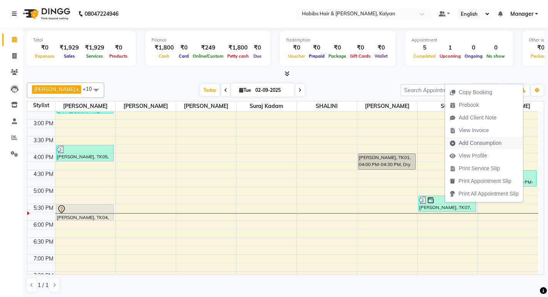
click at [477, 141] on span "Add Consumption" at bounding box center [480, 143] width 43 height 8
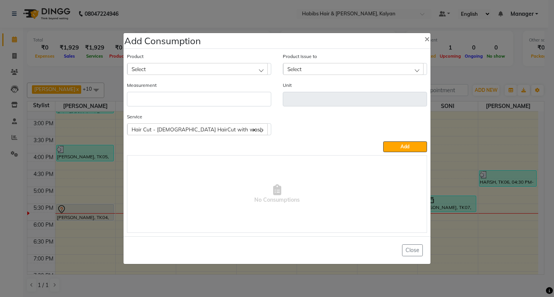
click at [229, 65] on div "Select" at bounding box center [197, 69] width 140 height 12
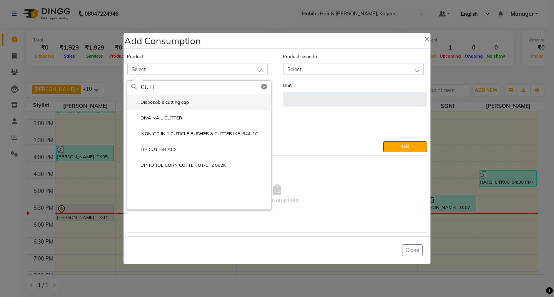
type input "CUTT"
click at [192, 100] on li "Disposable cutting cap" at bounding box center [199, 102] width 144 height 16
type input "pc"
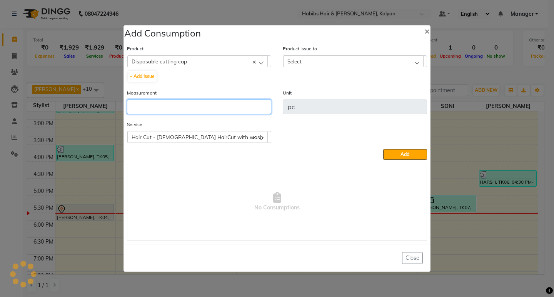
click at [192, 100] on input "number" at bounding box center [199, 107] width 144 height 15
type input "1"
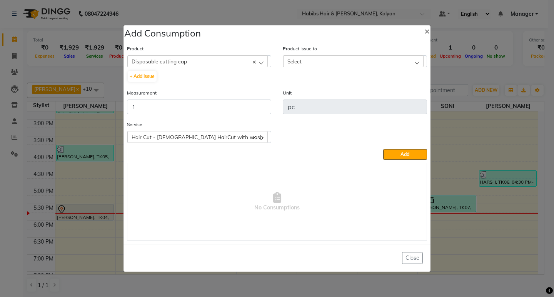
click at [355, 59] on div "Select" at bounding box center [353, 61] width 140 height 12
click at [374, 88] on li "[DATE], Issued to: [PERSON_NAME], Balance: 2" at bounding box center [355, 95] width 144 height 16
click at [400, 153] on button "Add" at bounding box center [405, 154] width 44 height 11
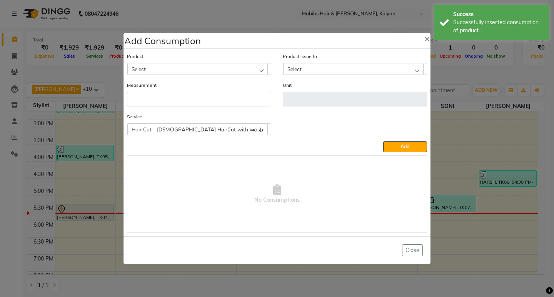
click at [199, 72] on div "Select" at bounding box center [197, 69] width 140 height 12
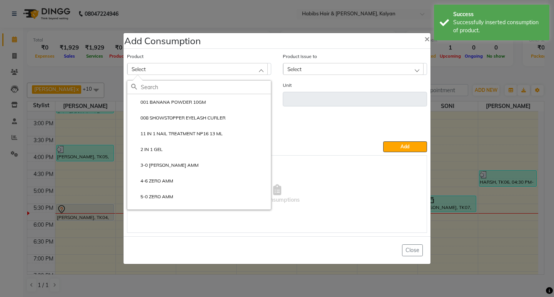
click at [100, 83] on ngb-modal-window "Add Consumption × Product Select 001 BANANA POWDER 10GM 008 SHOWSTOPPER EYELASH…" at bounding box center [277, 148] width 554 height 297
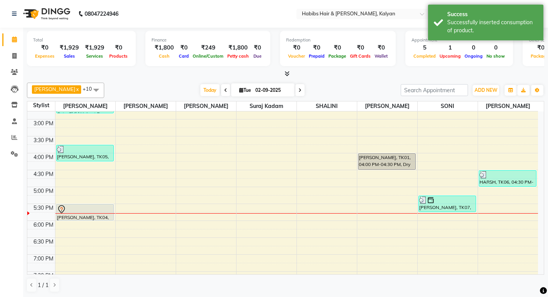
drag, startPoint x: 78, startPoint y: 214, endPoint x: 73, endPoint y: 210, distance: 6.9
click at [73, 210] on div at bounding box center [85, 209] width 56 height 9
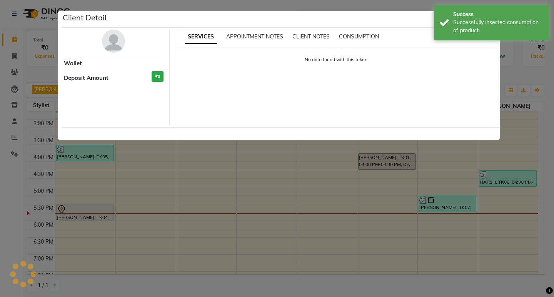
select select "7"
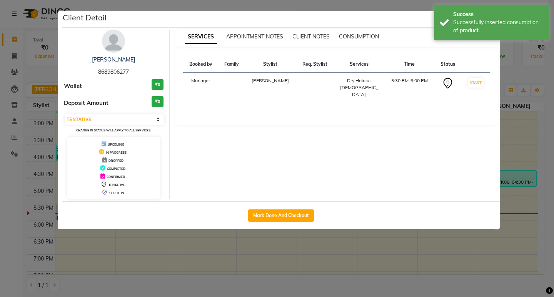
click at [173, 2] on ngb-modal-window "Client Detail [PERSON_NAME] 8689806277 Wallet ₹0 Deposit Amount ₹0 Select IN SE…" at bounding box center [277, 148] width 554 height 297
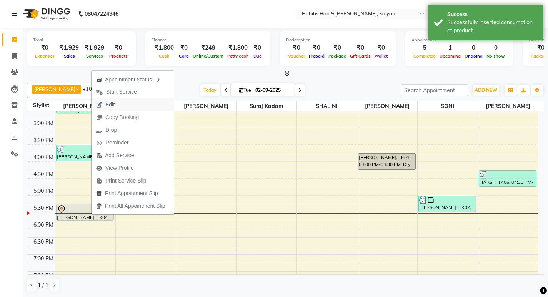
click at [104, 108] on span "Edit" at bounding box center [106, 104] width 28 height 13
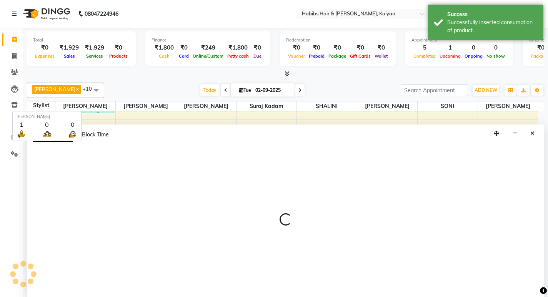
scroll to position [0, 0]
select select "tentative"
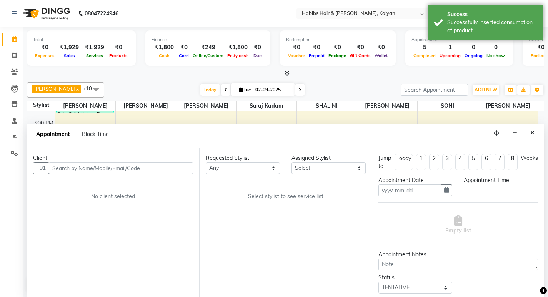
type input "02-09-2025"
select select "1050"
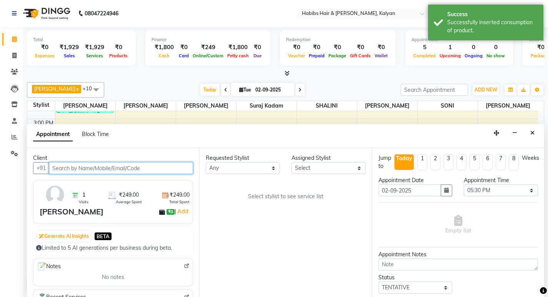
select select "77419"
select select "4109"
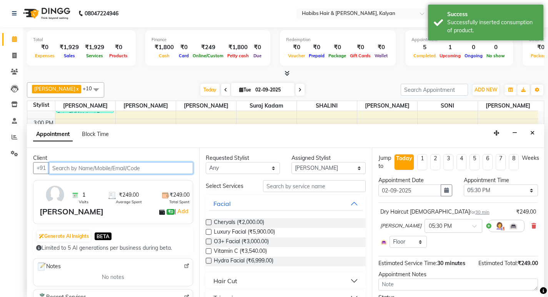
scroll to position [305, 0]
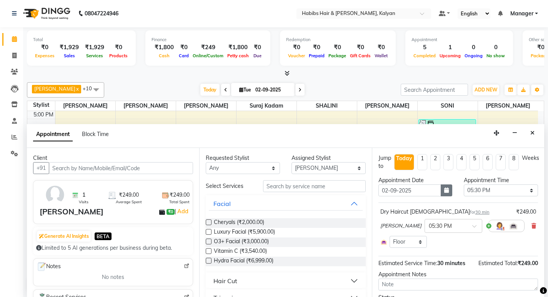
click at [441, 188] on button "button" at bounding box center [447, 191] width 12 height 12
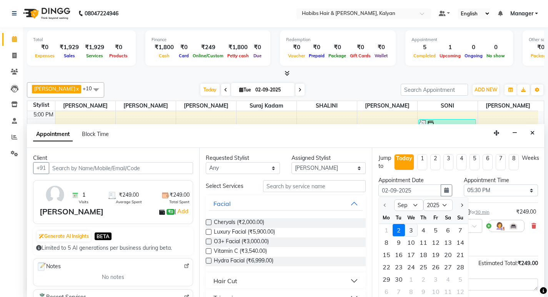
click at [412, 228] on div "3" at bounding box center [411, 230] width 12 height 12
type input "[DATE]"
select select "1050"
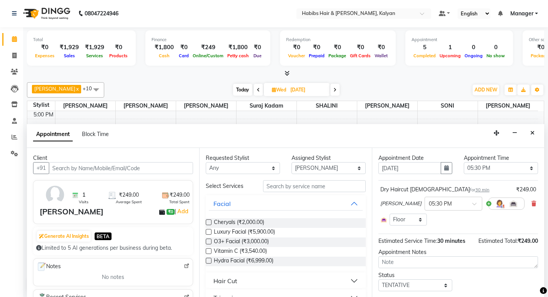
scroll to position [43, 0]
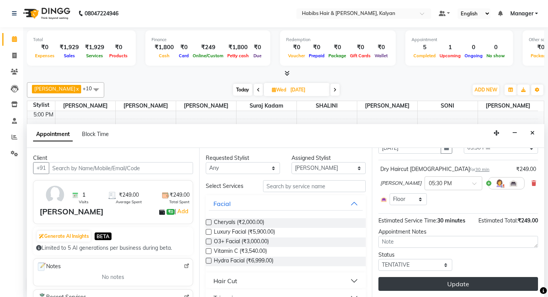
click at [469, 278] on button "Update" at bounding box center [459, 284] width 160 height 14
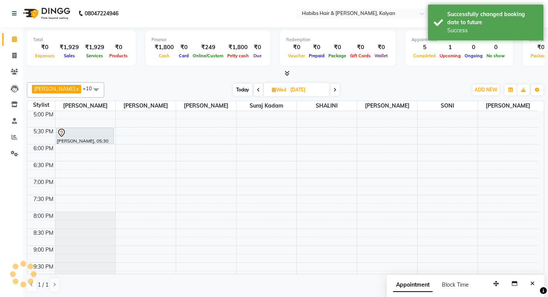
scroll to position [0, 0]
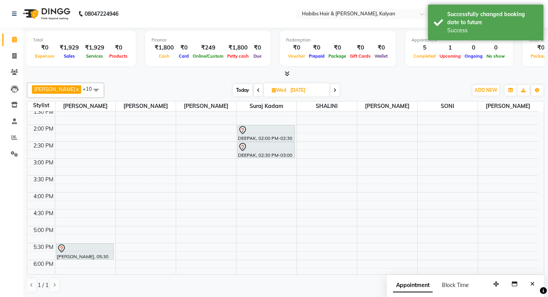
click at [257, 92] on icon at bounding box center [258, 90] width 3 height 5
type input "02-09-2025"
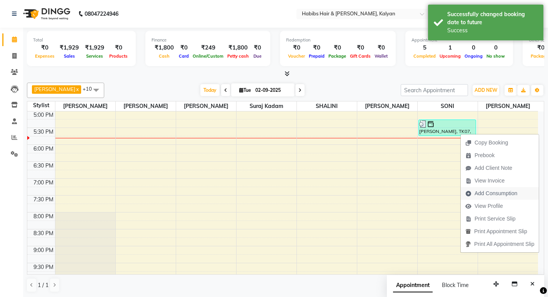
click at [486, 192] on span "Add Consumption" at bounding box center [496, 194] width 43 height 8
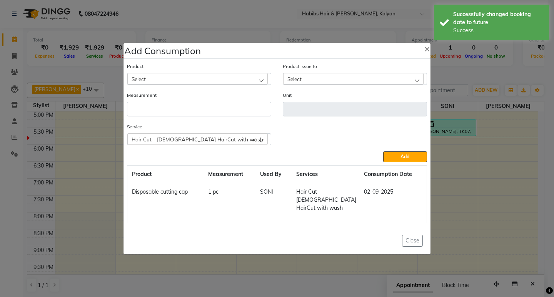
click at [217, 81] on div "Select" at bounding box center [197, 79] width 140 height 12
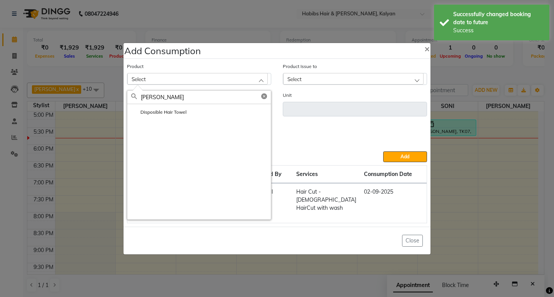
type input "[PERSON_NAME]"
click at [156, 125] on div "Disposible Hair Towel" at bounding box center [199, 161] width 144 height 115
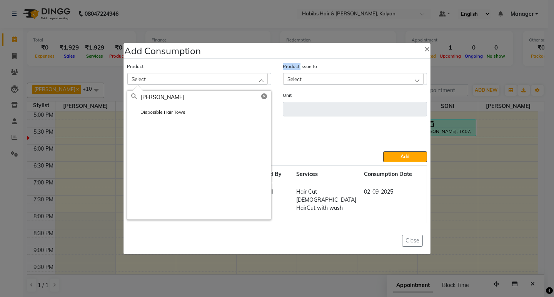
click at [156, 125] on div "Disposible Hair Towel" at bounding box center [199, 161] width 144 height 115
click at [158, 120] on li "Disposible Hair Towel" at bounding box center [199, 112] width 144 height 16
type input "pc"
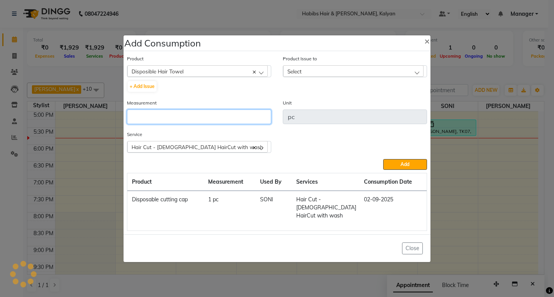
click at [158, 119] on input "number" at bounding box center [199, 117] width 144 height 15
type input "1"
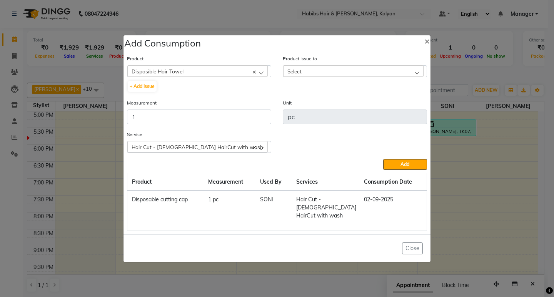
click at [372, 72] on div "Select" at bounding box center [353, 71] width 140 height 12
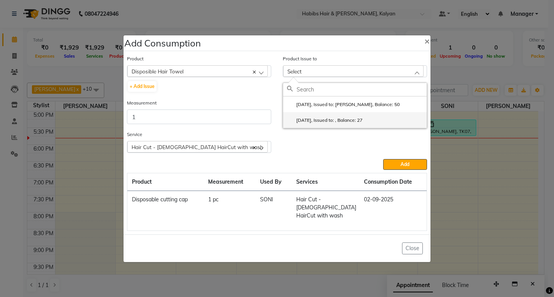
click at [371, 120] on li "[DATE], Issued to: , Balance: 27" at bounding box center [355, 120] width 144 height 16
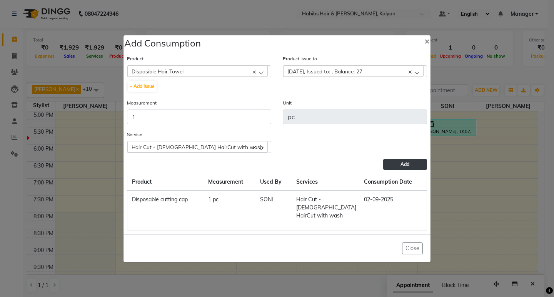
drag, startPoint x: 393, startPoint y: 172, endPoint x: 244, endPoint y: 110, distance: 161.8
click at [392, 170] on button "Add" at bounding box center [405, 164] width 44 height 11
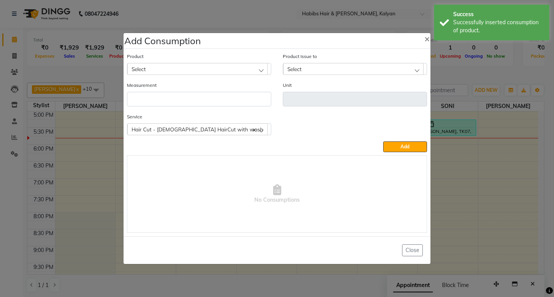
click at [177, 64] on div "Select" at bounding box center [197, 69] width 140 height 12
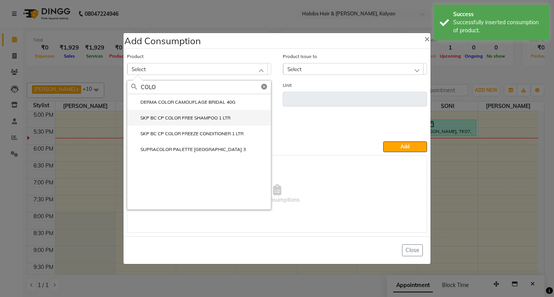
type input "COLO"
click at [220, 123] on li "SKP BC CP COLOR FREE SHAMPOO 1 LTR" at bounding box center [199, 118] width 144 height 16
type input "ml"
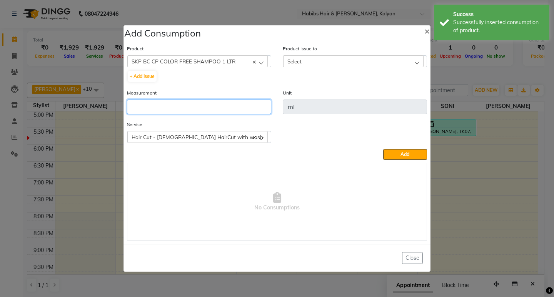
click at [222, 110] on input "number" at bounding box center [199, 107] width 144 height 15
type input "15"
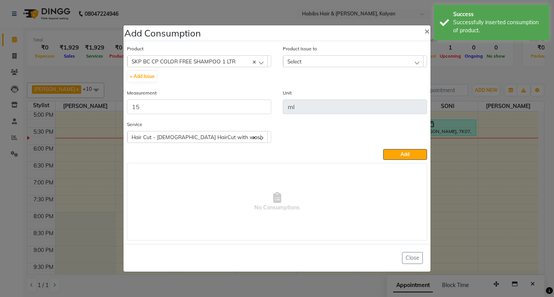
click at [395, 56] on div "Select" at bounding box center [353, 61] width 140 height 12
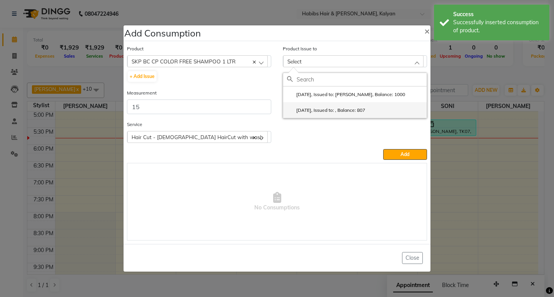
click at [395, 107] on li "[DATE], Issued to: , Balance: 807" at bounding box center [355, 110] width 144 height 16
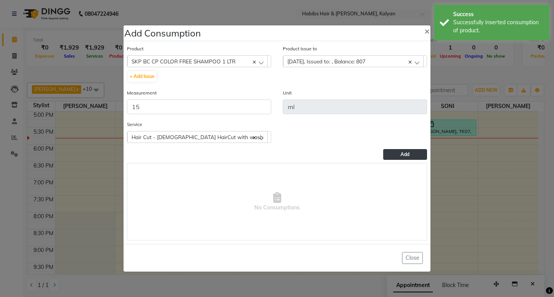
click at [409, 153] on span "Add" at bounding box center [405, 155] width 9 height 6
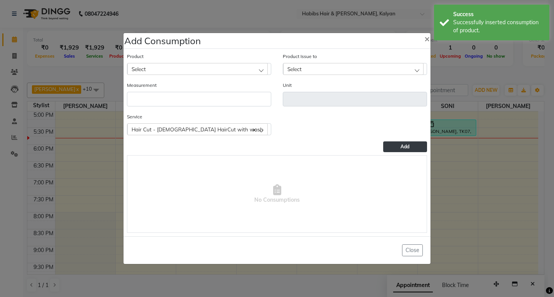
click at [221, 63] on div "Select" at bounding box center [197, 69] width 140 height 12
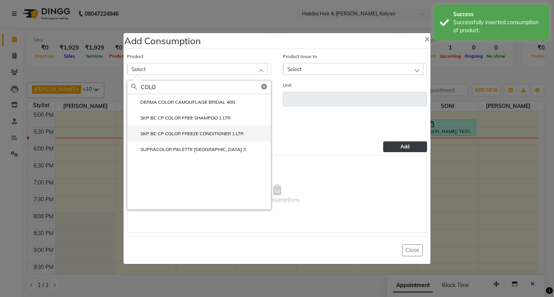
type input "COLO"
click at [210, 140] on li "SKP BC CP COLOR FREEZE CONDITIONER 1 LTR" at bounding box center [199, 134] width 144 height 16
type input "ml"
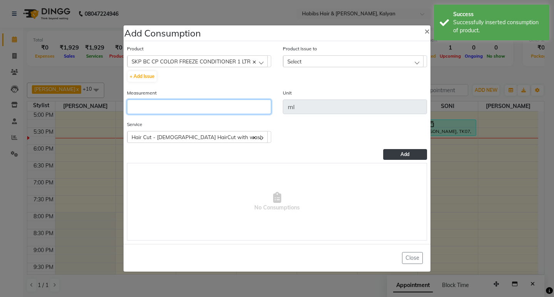
click at [221, 100] on input "number" at bounding box center [199, 107] width 144 height 15
type input "10"
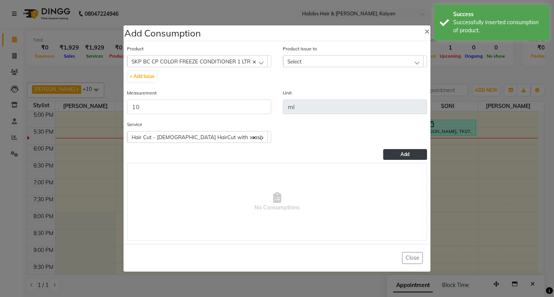
click at [391, 55] on div "Select" at bounding box center [353, 61] width 140 height 12
click at [396, 88] on li "[DATE], Issued to: Manager, Balance: 277" at bounding box center [355, 95] width 144 height 16
click at [407, 149] on button "Add" at bounding box center [405, 154] width 44 height 11
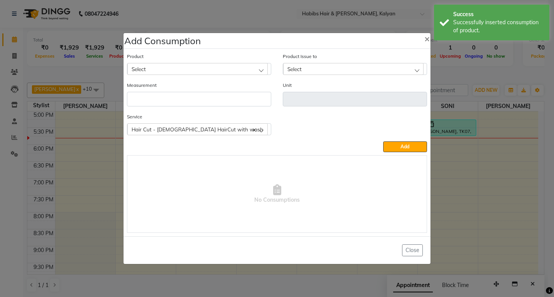
click at [199, 69] on div "Select" at bounding box center [197, 69] width 140 height 12
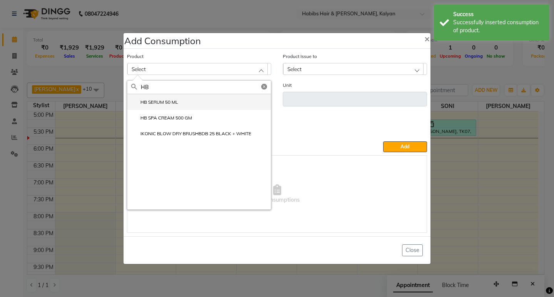
type input "HB"
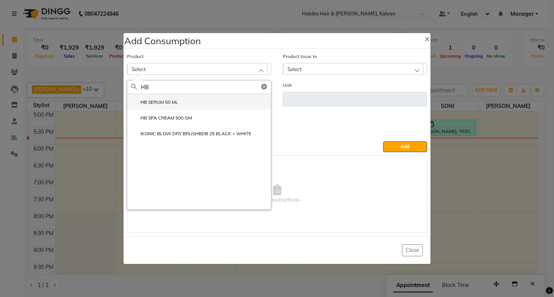
click at [174, 104] on label "HB SERUM 50 ML" at bounding box center [154, 102] width 47 height 7
type input "ML"
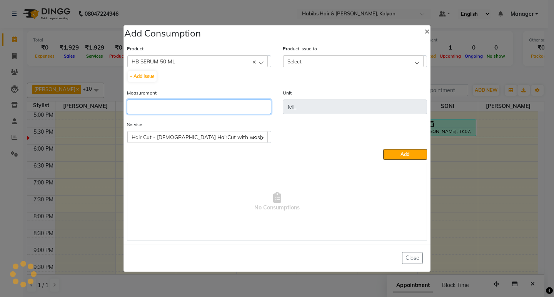
click at [174, 104] on input "number" at bounding box center [199, 107] width 144 height 15
type input "1"
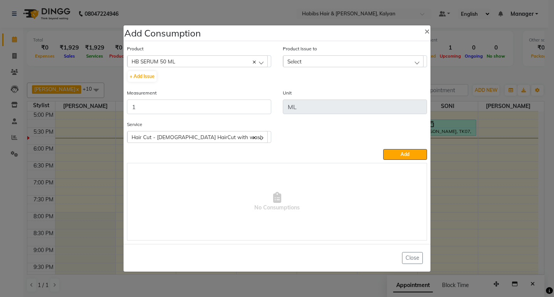
click at [364, 63] on div "Select" at bounding box center [353, 61] width 140 height 12
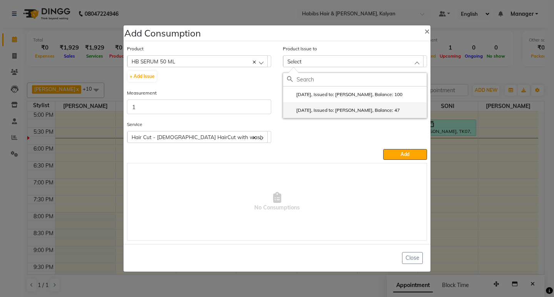
click at [371, 112] on label "[DATE], Issued to: [PERSON_NAME], Balance: 47" at bounding box center [343, 110] width 113 height 7
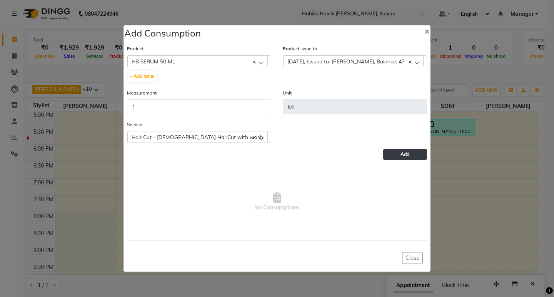
click at [395, 158] on button "Add" at bounding box center [405, 154] width 44 height 11
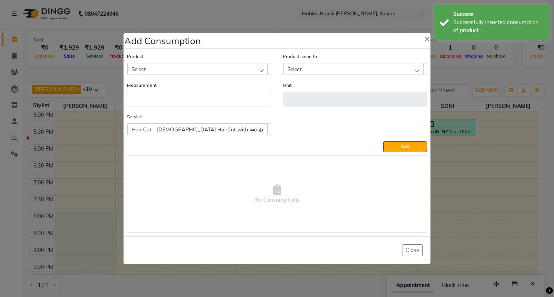
click at [469, 79] on ngb-modal-window "Add Consumption × Product Select 001 BANANA POWDER 10GM Product Issue to Select…" at bounding box center [277, 148] width 554 height 297
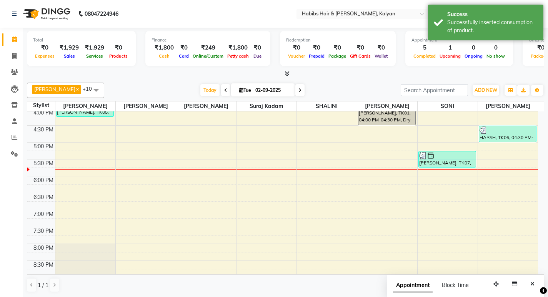
scroll to position [190, 0]
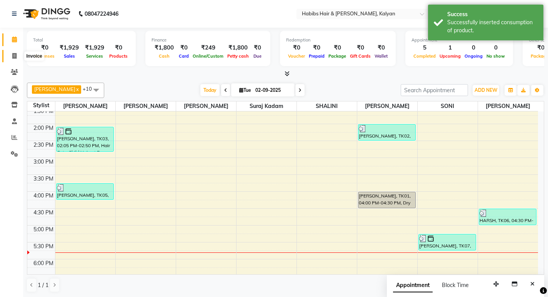
click at [8, 58] on span at bounding box center [14, 56] width 13 height 9
select select "service"
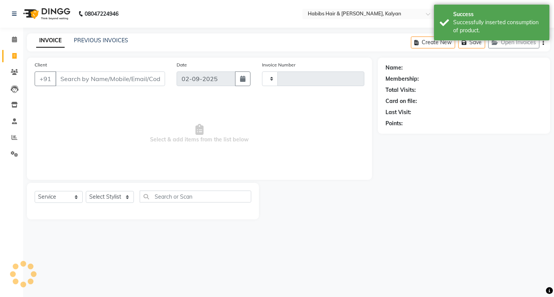
type input "3410"
select select "8185"
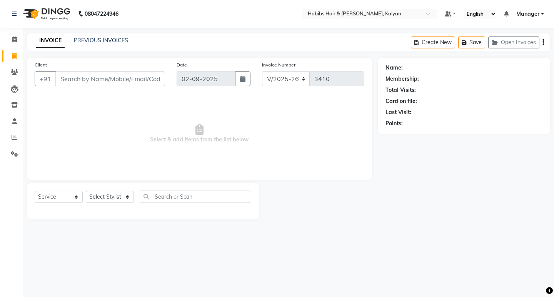
click at [449, 231] on div "08047224946 Select Location × Habibs Hair & [PERSON_NAME], [PERSON_NAME] Defaul…" at bounding box center [277, 148] width 554 height 297
click at [477, 224] on main "INVOICE PREVIOUS INVOICES Create New Save Open Invoices Client +91 Date [DATE] …" at bounding box center [288, 132] width 531 height 198
click at [11, 35] on link "Calendar" at bounding box center [11, 39] width 18 height 13
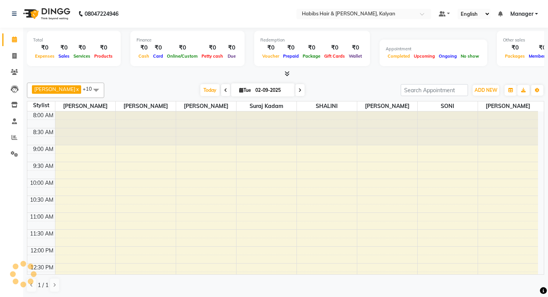
click at [299, 89] on icon at bounding box center [300, 90] width 3 height 5
type input "[DATE]"
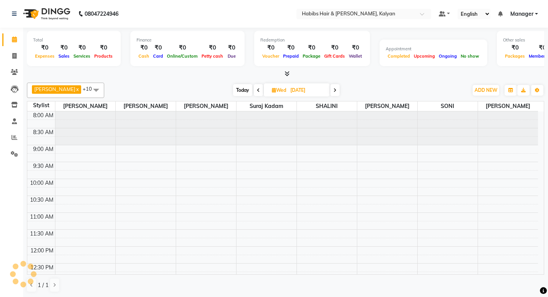
scroll to position [339, 0]
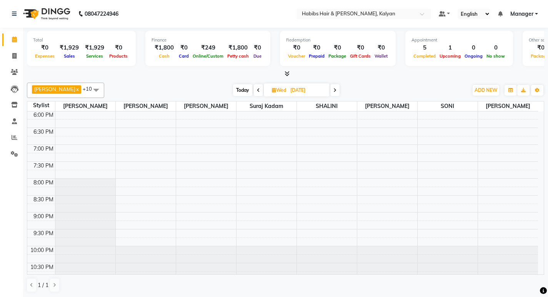
click at [150, 80] on div "[PERSON_NAME] x [PERSON_NAME] x [PERSON_NAME] x [PERSON_NAME] x [PERSON_NAME] x…" at bounding box center [285, 188] width 517 height 216
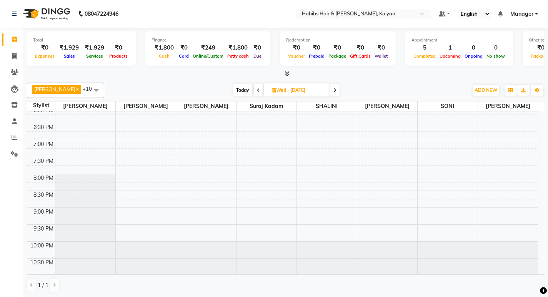
scroll to position [344, 0]
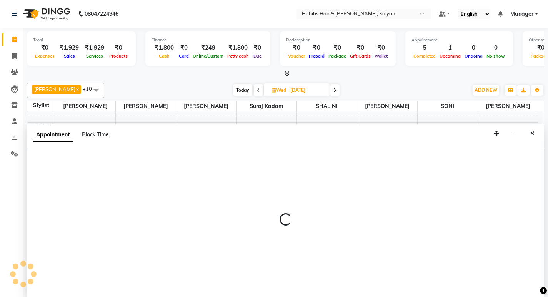
scroll to position [0, 0]
select select "77419"
select select "tentative"
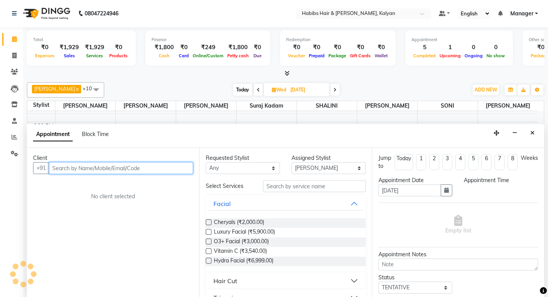
select select "1260"
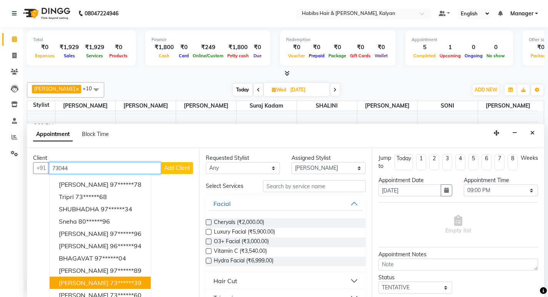
click at [110, 281] on ngb-highlight "73******39" at bounding box center [126, 283] width 32 height 8
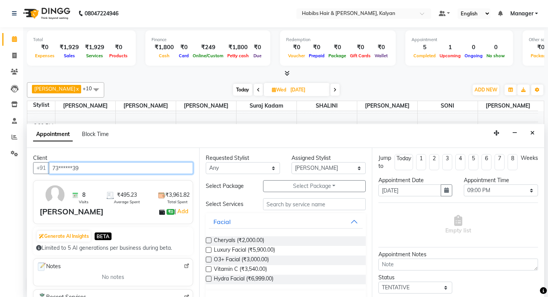
type input "73******39"
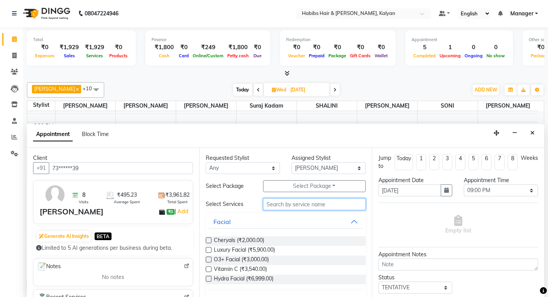
click at [287, 201] on input "text" at bounding box center [314, 205] width 103 height 12
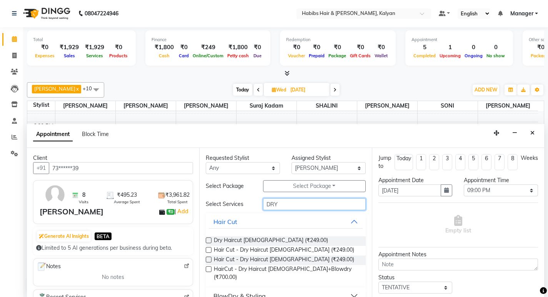
type input "DRY"
click at [209, 241] on label at bounding box center [209, 241] width 6 height 6
click at [209, 241] on input "checkbox" at bounding box center [208, 241] width 5 height 5
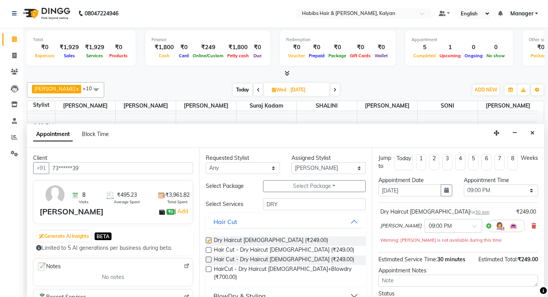
checkbox input "false"
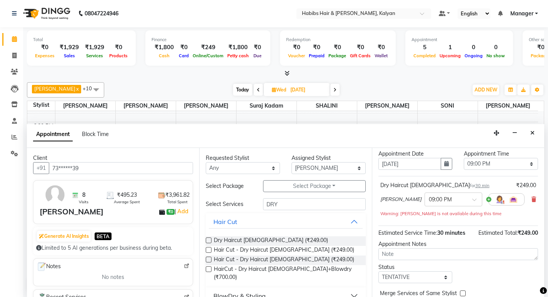
scroll to position [61, 0]
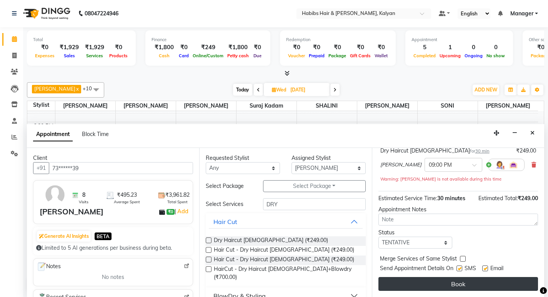
click at [453, 279] on button "Book" at bounding box center [459, 284] width 160 height 14
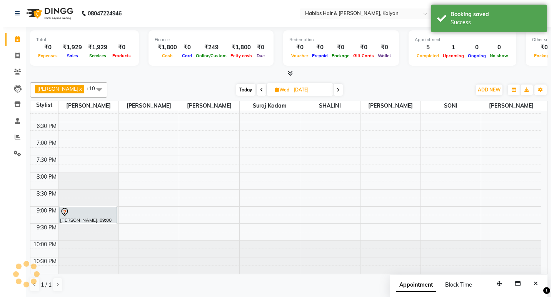
scroll to position [0, 0]
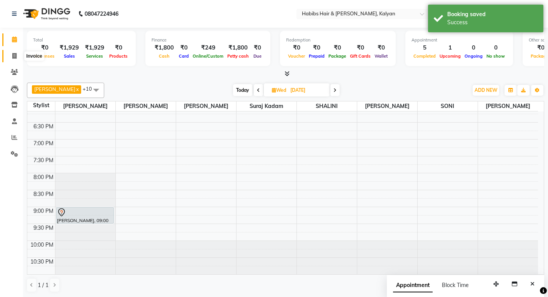
click at [11, 54] on span at bounding box center [14, 56] width 13 height 9
select select "service"
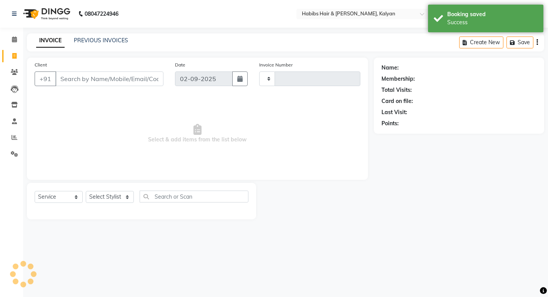
type input "3410"
select select "8185"
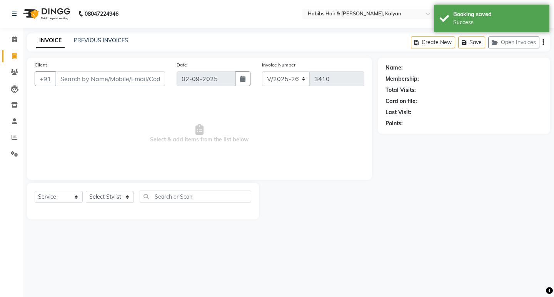
click at [199, 140] on span "Select & add items from the list below" at bounding box center [200, 133] width 330 height 77
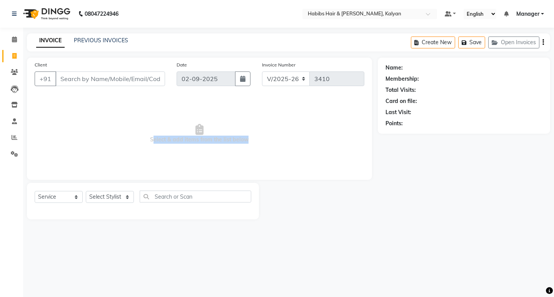
click at [197, 137] on span "Select & add items from the list below" at bounding box center [200, 133] width 330 height 77
click at [201, 159] on span "Select & add items from the list below" at bounding box center [200, 133] width 330 height 77
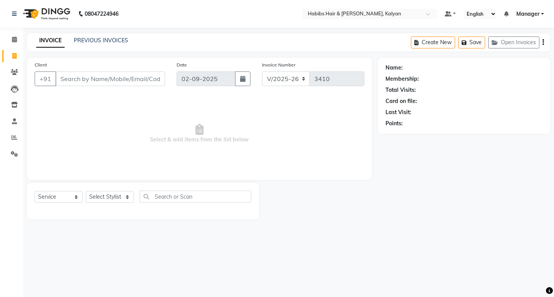
click at [198, 140] on span "Select & add items from the list below" at bounding box center [200, 133] width 330 height 77
click at [230, 170] on span "Select & add items from the list below" at bounding box center [200, 133] width 330 height 77
click at [199, 138] on span "Select & add items from the list below" at bounding box center [200, 133] width 330 height 77
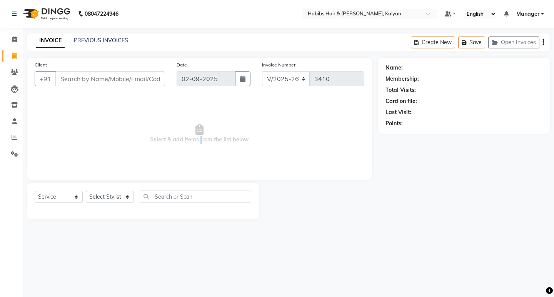
click at [199, 138] on span "Select & add items from the list below" at bounding box center [200, 133] width 330 height 77
click at [199, 140] on span "Select & add items from the list below" at bounding box center [200, 133] width 330 height 77
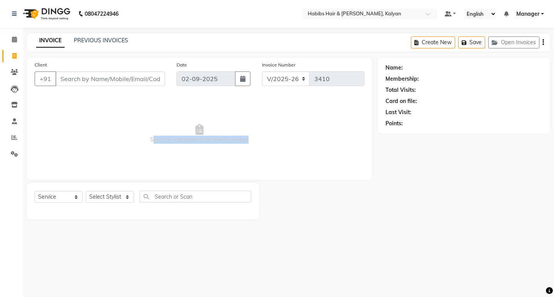
click at [199, 140] on span "Select & add items from the list below" at bounding box center [200, 133] width 330 height 77
click at [164, 152] on span "Select & add items from the list below" at bounding box center [200, 133] width 330 height 77
click at [198, 138] on span "Select & add items from the list below" at bounding box center [200, 133] width 330 height 77
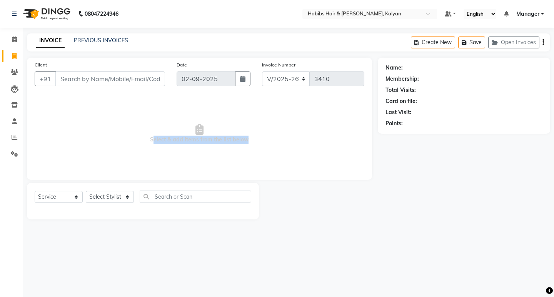
click at [197, 155] on span "Select & add items from the list below" at bounding box center [200, 133] width 330 height 77
click at [199, 138] on span "Select & add items from the list below" at bounding box center [200, 133] width 330 height 77
click at [200, 161] on span "Select & add items from the list below" at bounding box center [200, 133] width 330 height 77
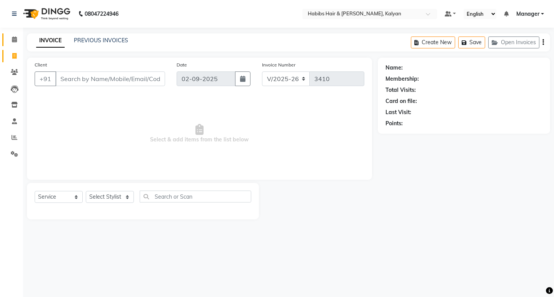
click at [15, 35] on link "Calendar" at bounding box center [11, 39] width 18 height 13
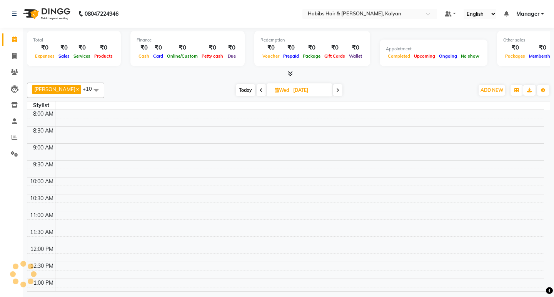
click at [178, 90] on div "[DATE] [DATE]" at bounding box center [289, 91] width 362 height 12
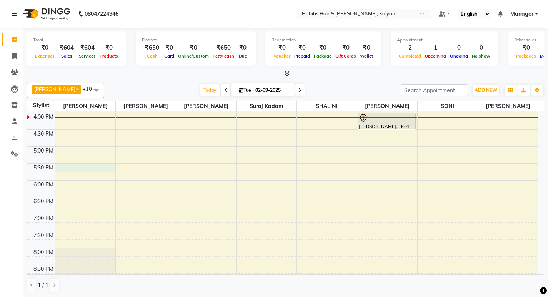
click at [87, 164] on div "8:00 AM 8:30 AM 9:00 AM 9:30 AM 10:00 AM 10:30 AM 11:00 AM 11:30 AM 12:00 PM 12…" at bounding box center [282, 95] width 511 height 507
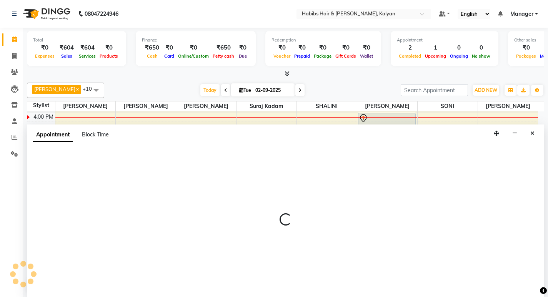
scroll to position [0, 0]
select select "77419"
select select "tentative"
